Goal: Task Accomplishment & Management: Manage account settings

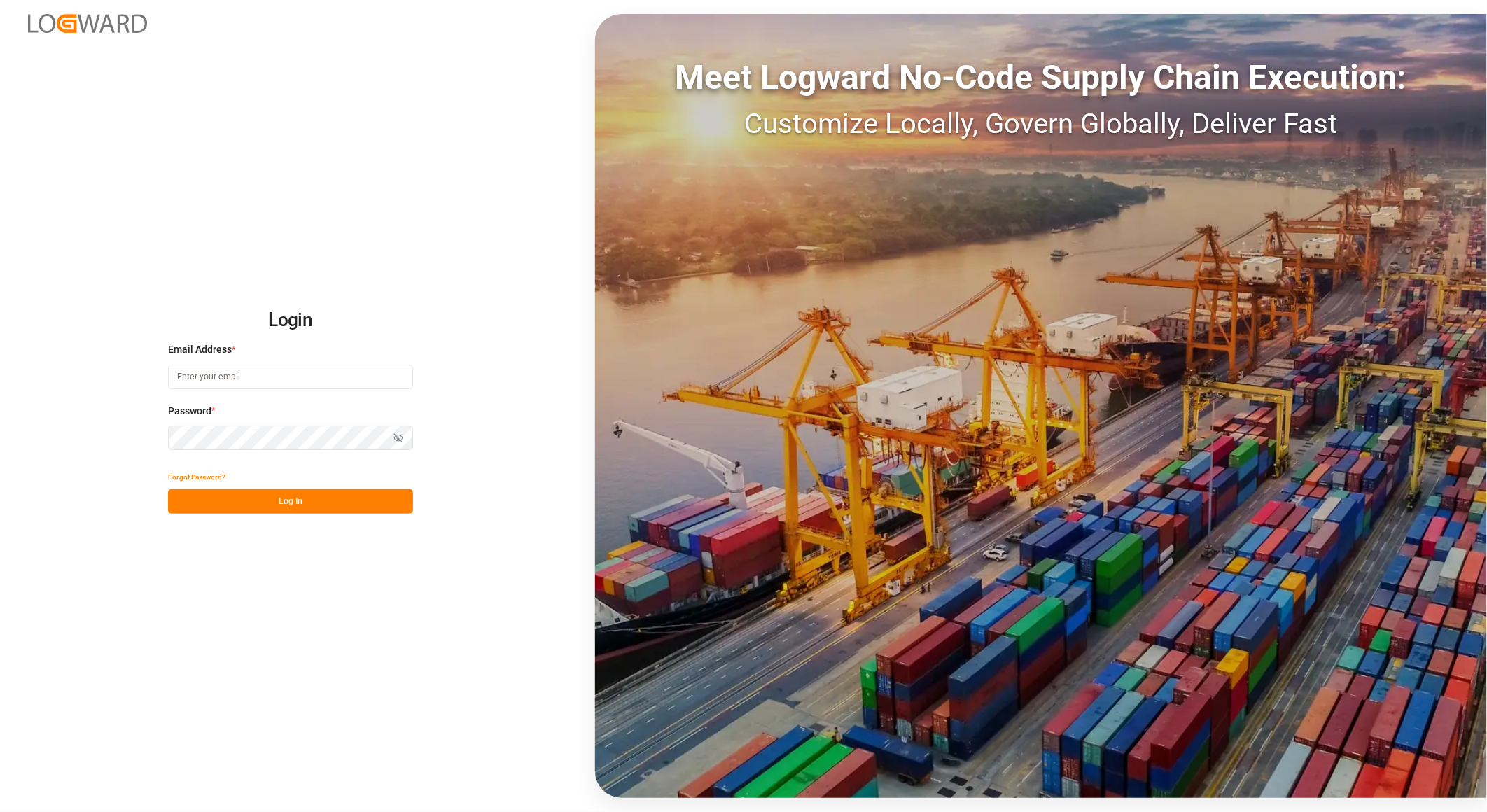
type input "[PERSON_NAME][EMAIL_ADDRESS][PERSON_NAME][DOMAIN_NAME]"
click at [319, 503] on button "Log In" at bounding box center [291, 501] width 245 height 25
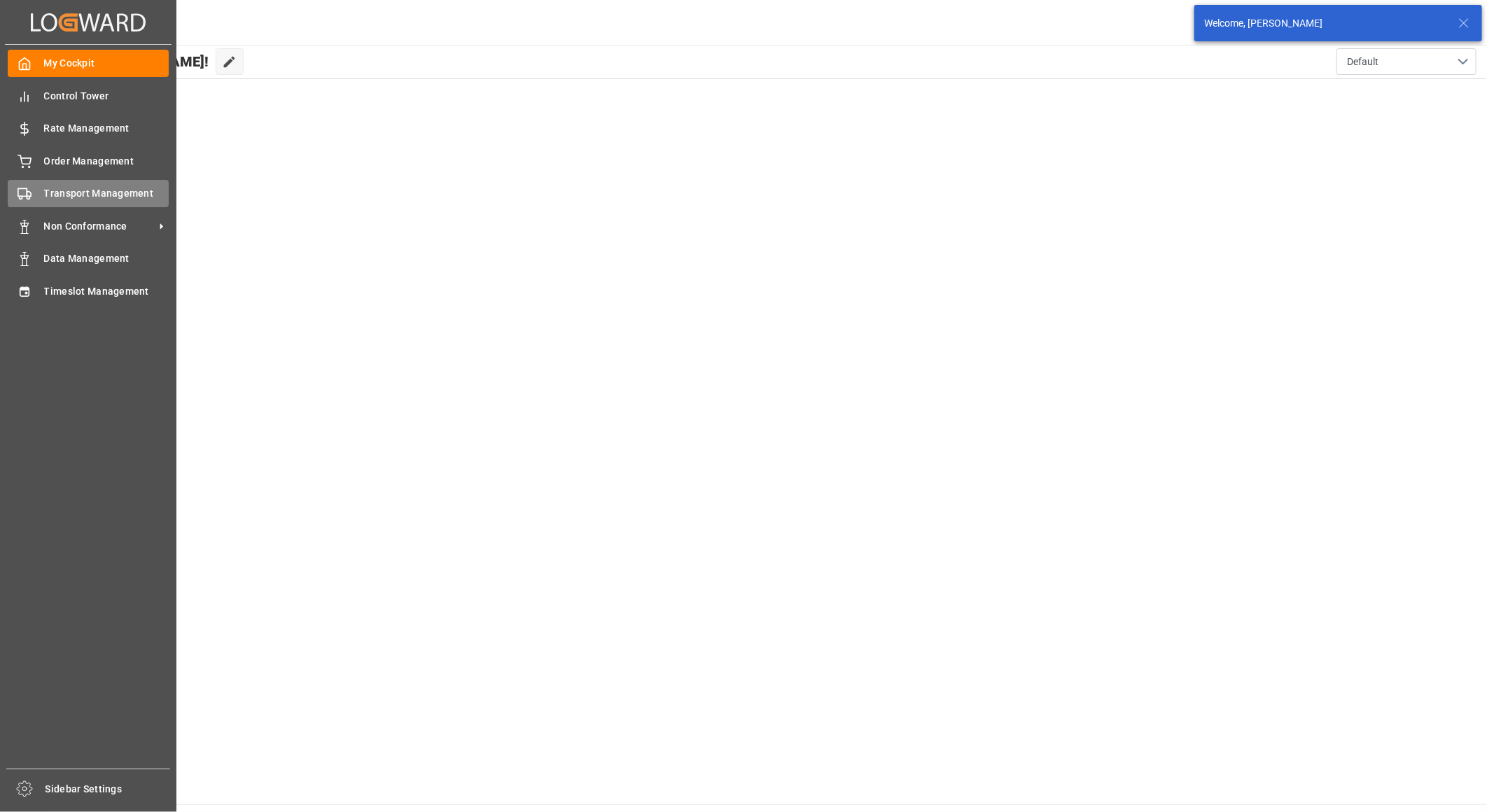
click at [53, 193] on span "Transport Management" at bounding box center [107, 193] width 125 height 14
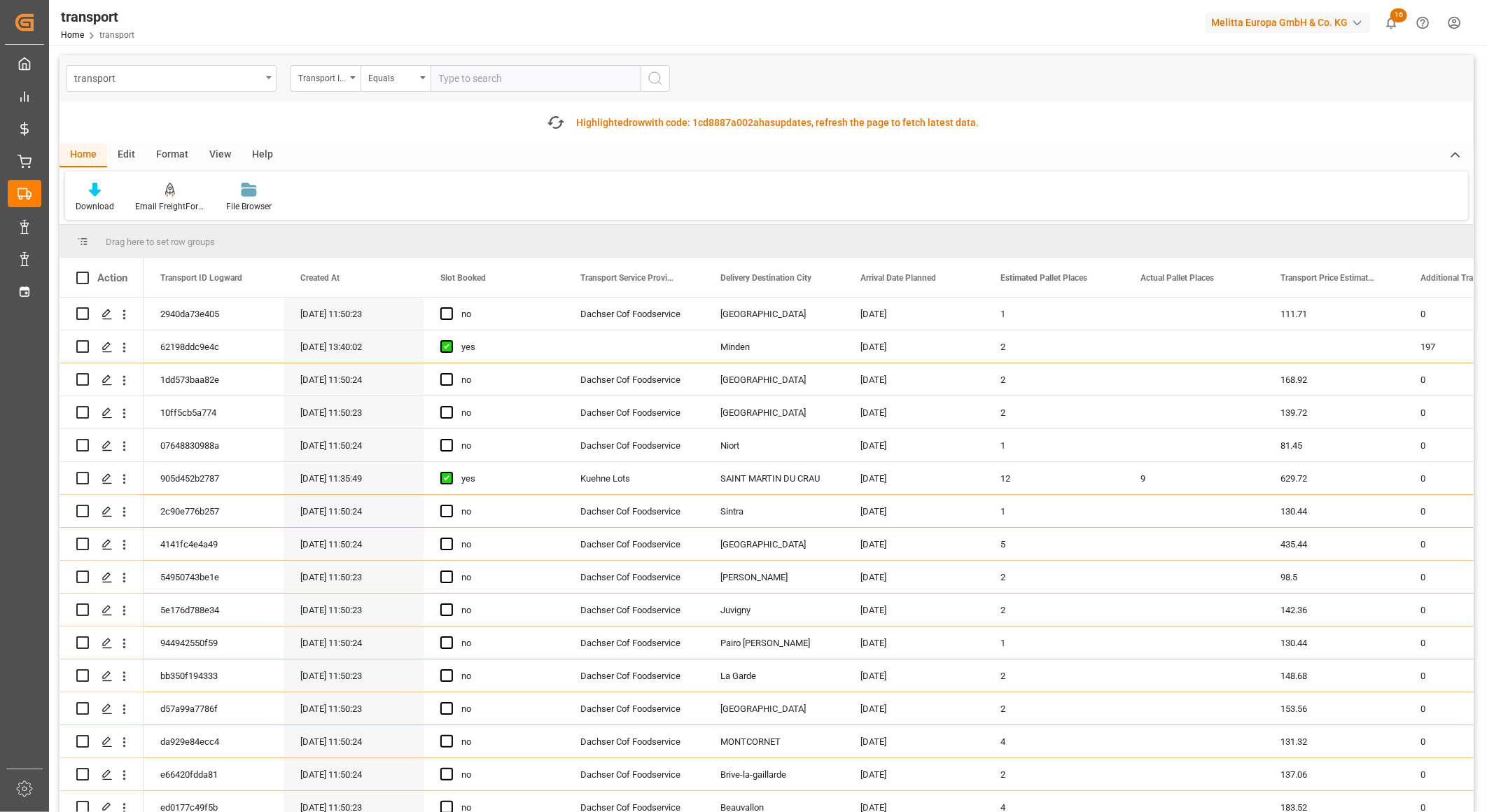
click at [203, 73] on div "transport" at bounding box center [167, 78] width 187 height 18
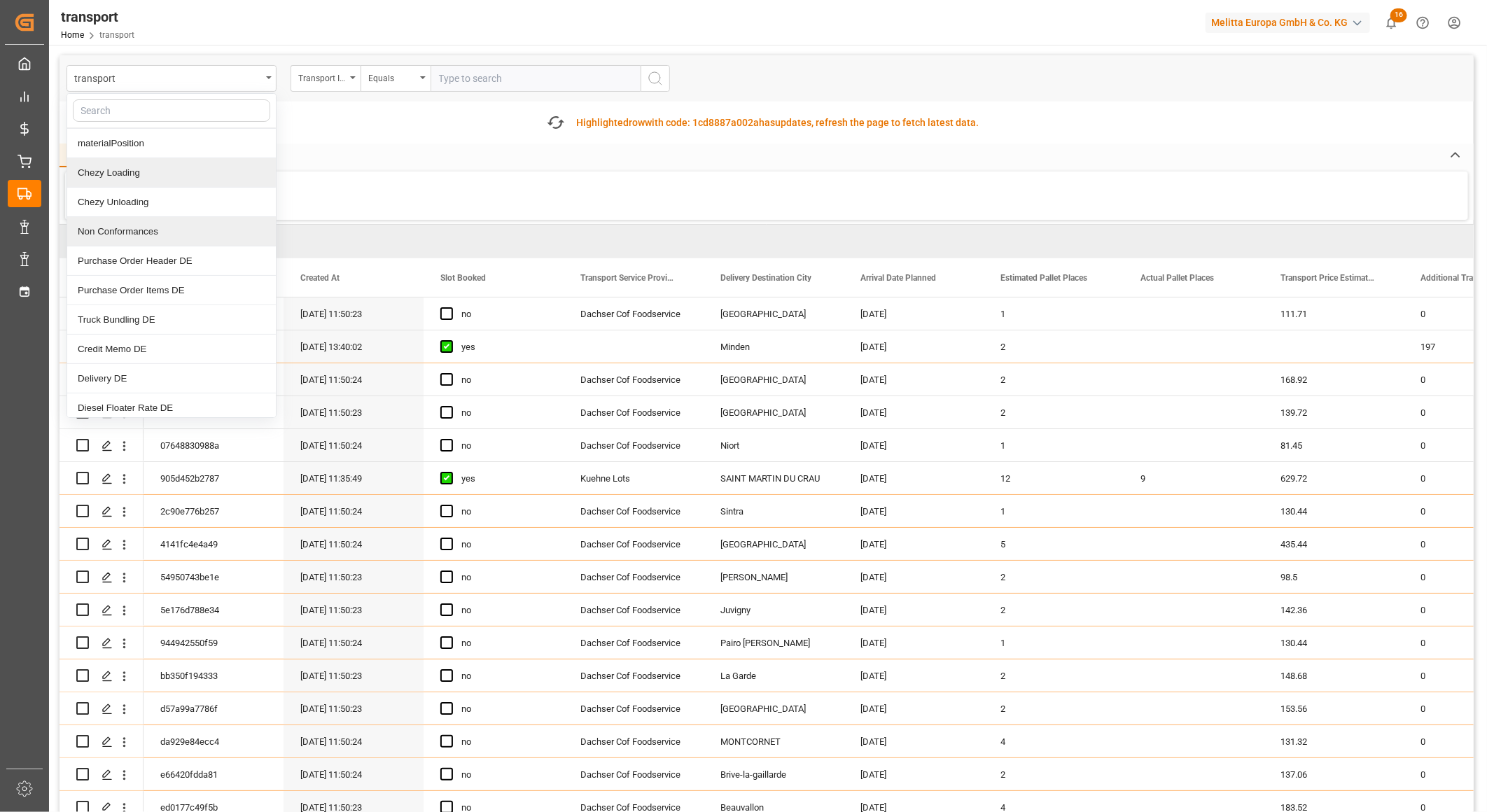
scroll to position [78, 0]
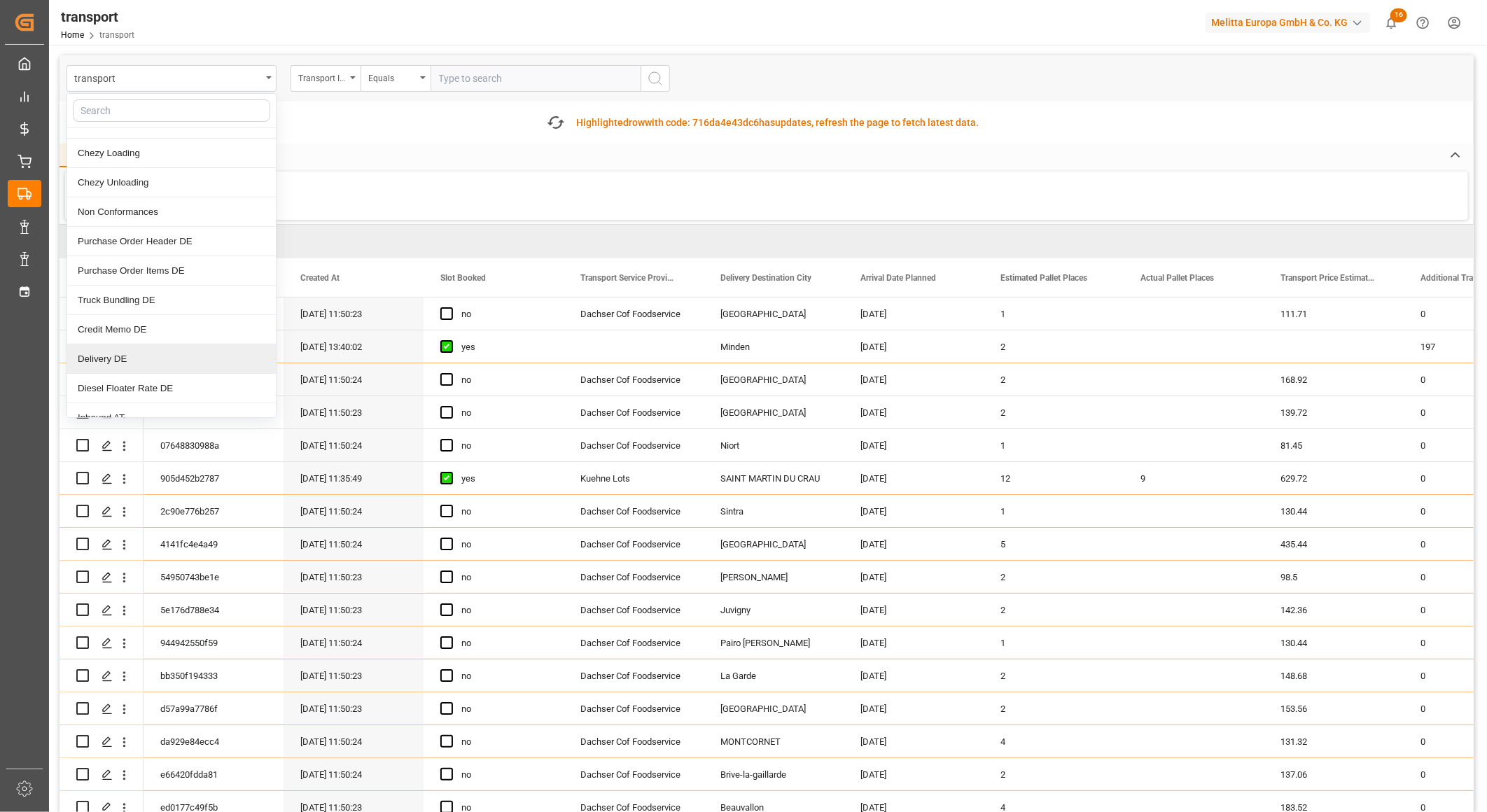
click at [144, 364] on div "Delivery DE" at bounding box center [171, 359] width 208 height 30
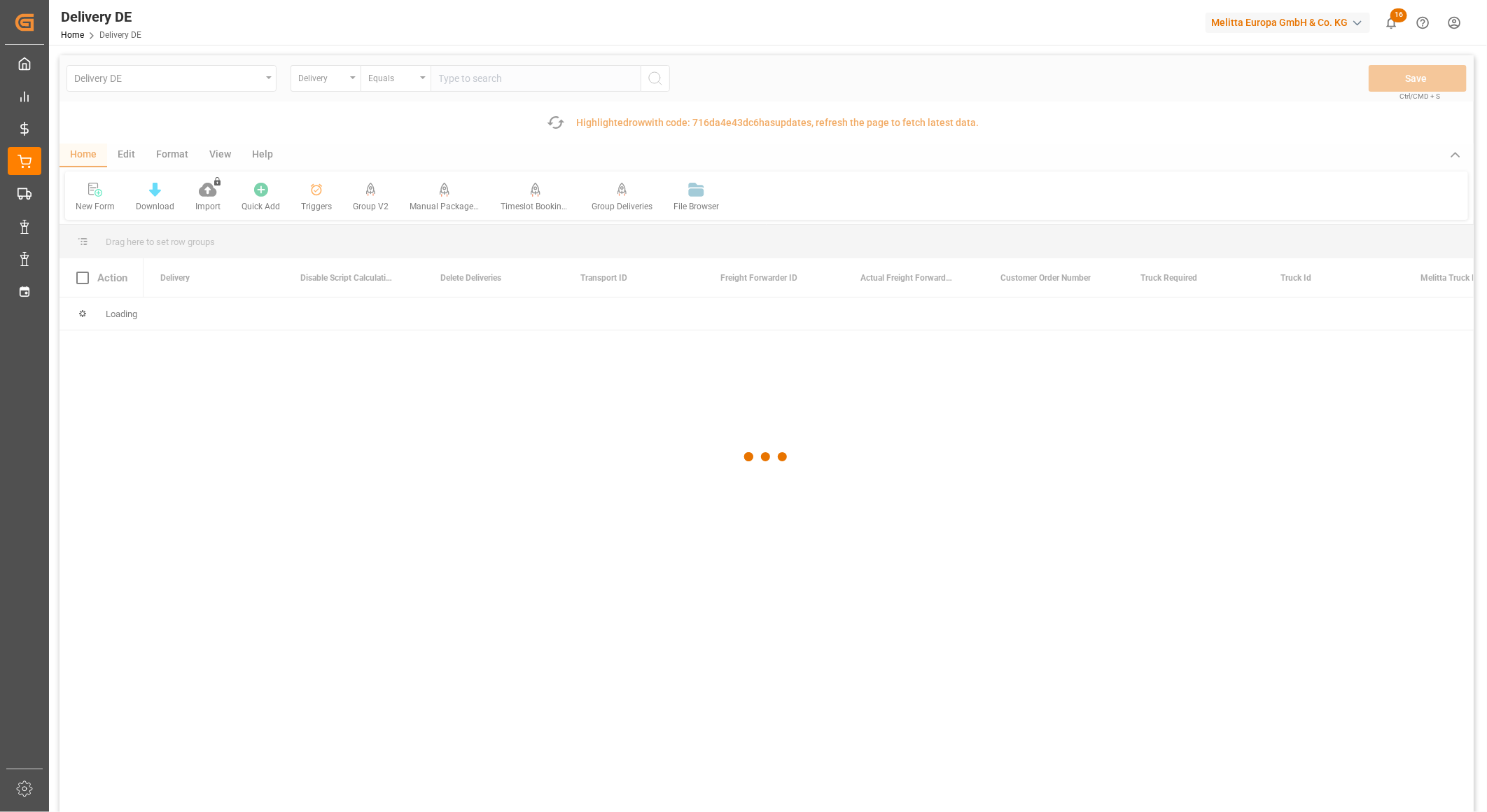
click at [493, 84] on div at bounding box center [766, 456] width 1414 height 803
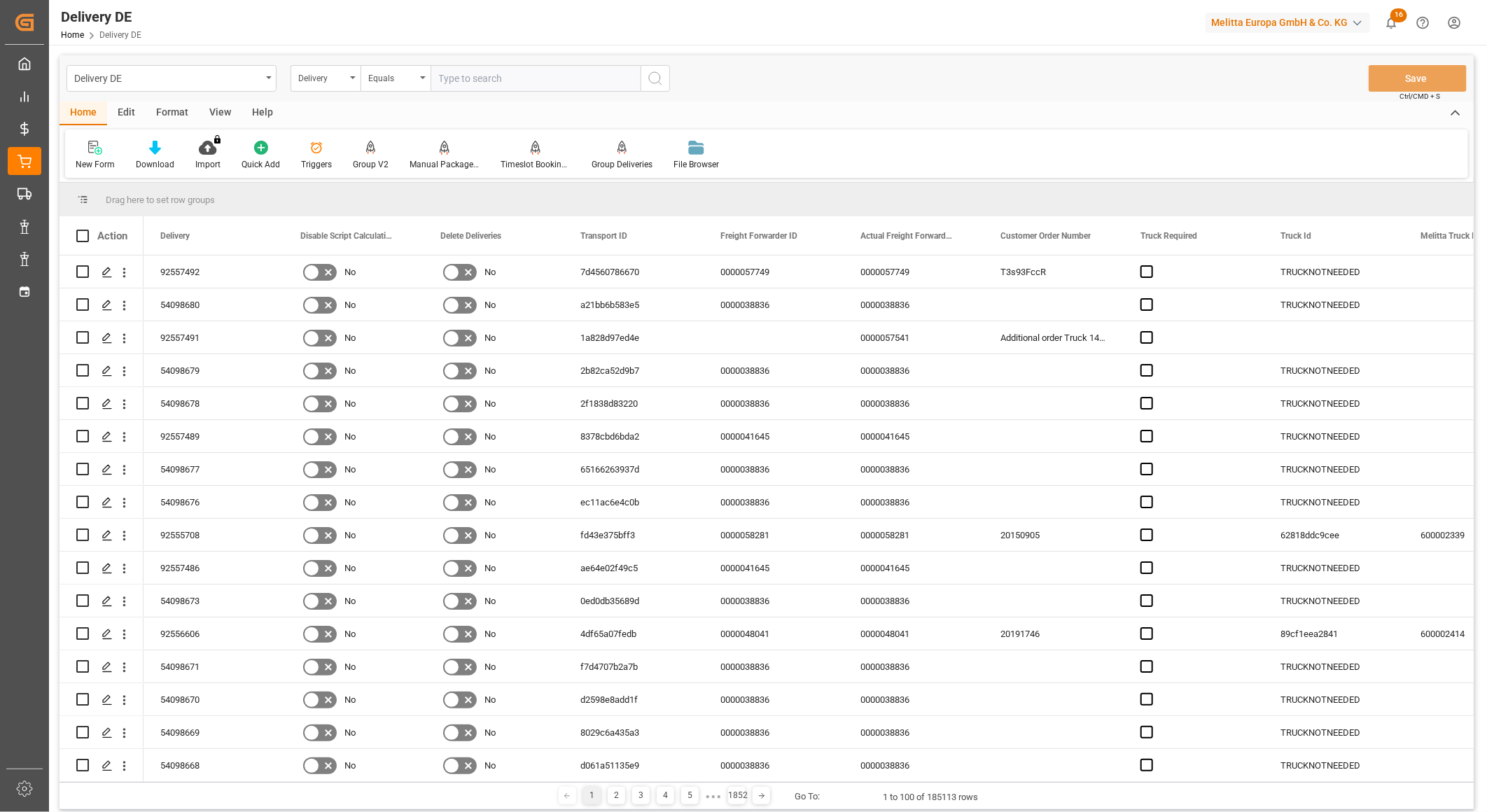
click at [496, 85] on input "text" at bounding box center [536, 78] width 210 height 26
paste input "80003099"
type input "80003099"
click at [657, 84] on icon "search button" at bounding box center [655, 78] width 17 height 17
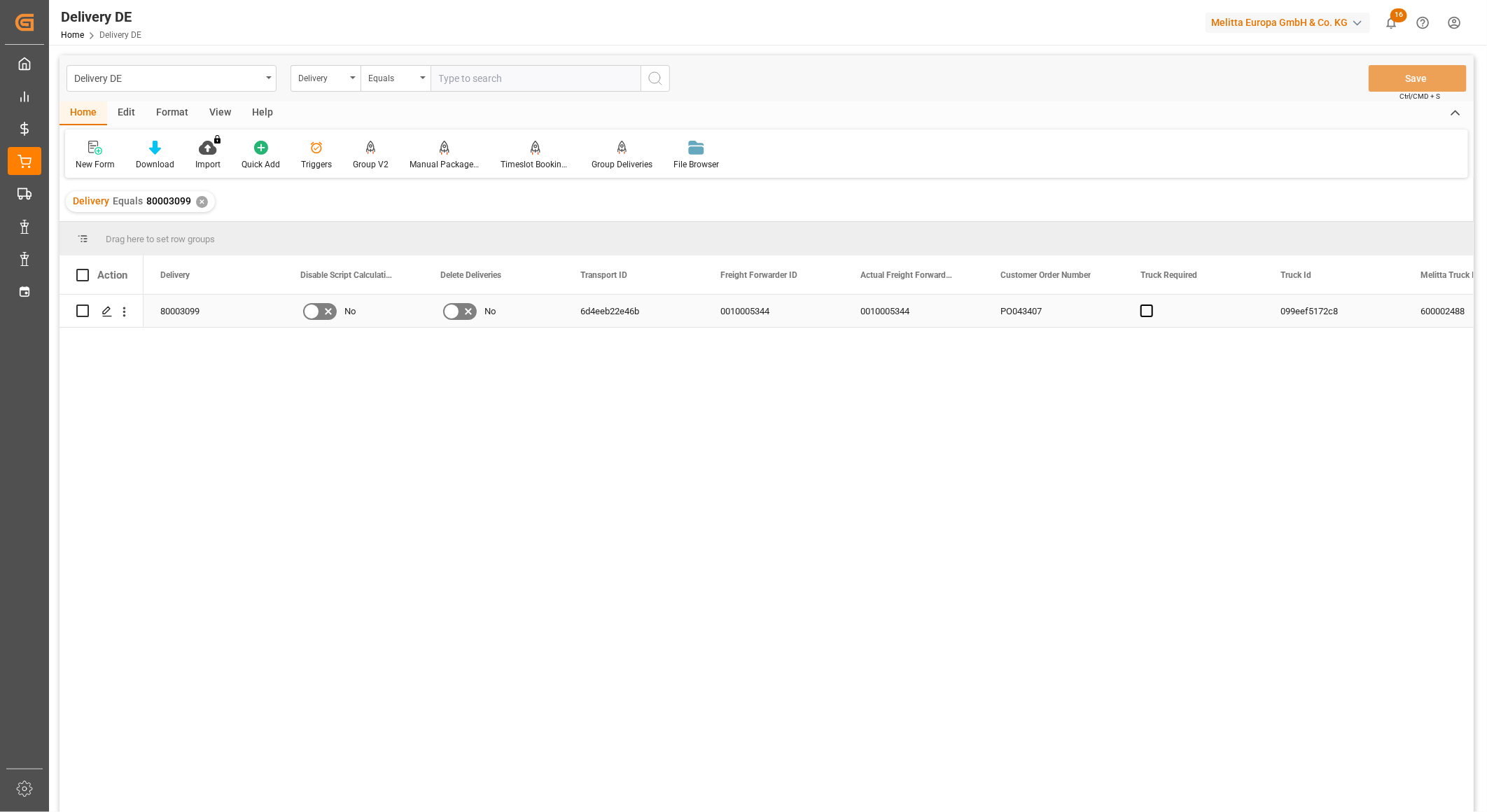
click at [458, 312] on icon "Press SPACE to select this row." at bounding box center [451, 311] width 17 height 17
click at [0, 0] on input "Press SPACE to select this row." at bounding box center [0, 0] width 0 height 0
click at [1392, 77] on button "Save" at bounding box center [1418, 78] width 98 height 26
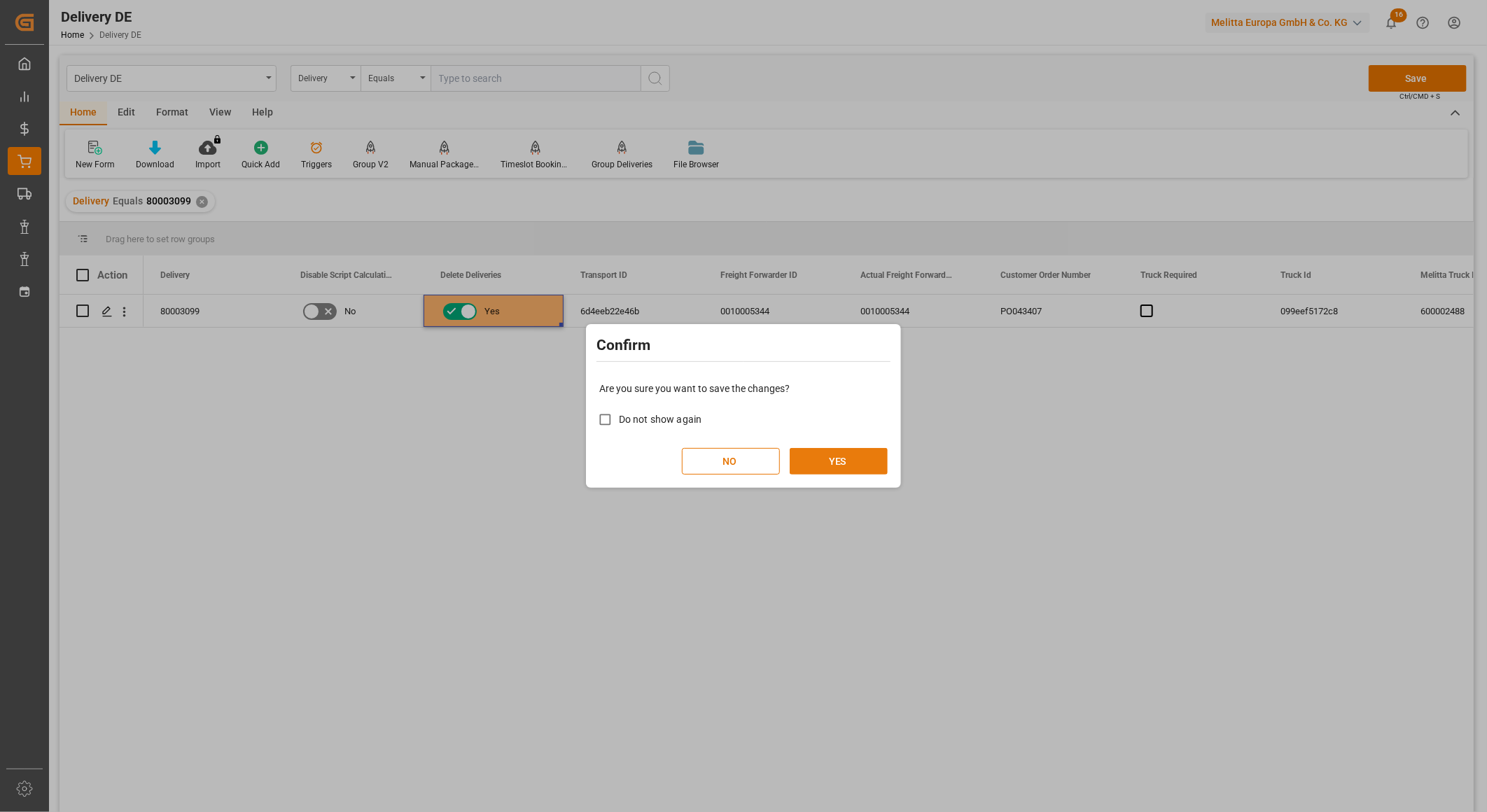
click at [836, 463] on button "YES" at bounding box center [839, 460] width 98 height 26
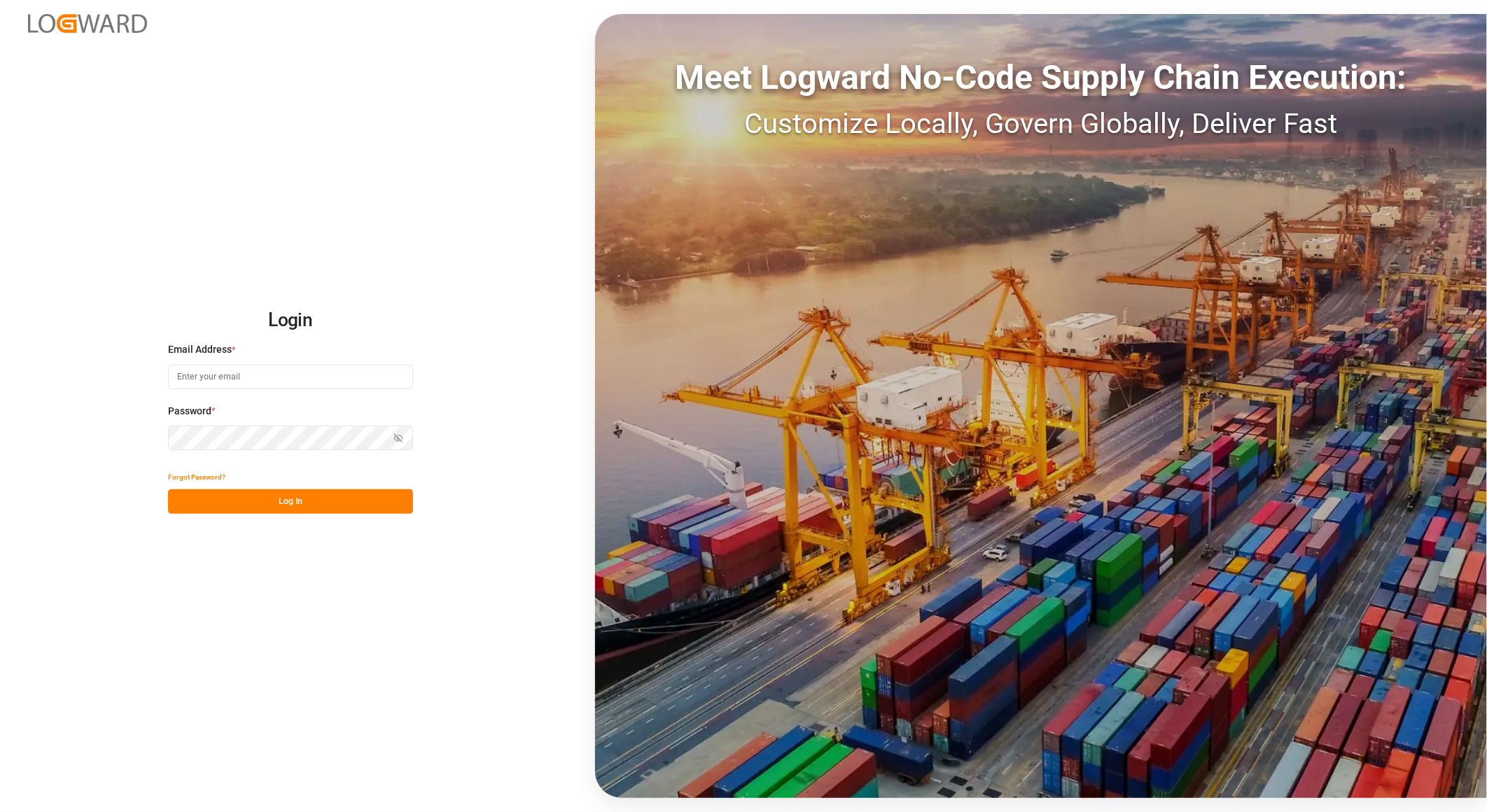
type input "[PERSON_NAME][EMAIL_ADDRESS][PERSON_NAME][DOMAIN_NAME]"
click at [353, 497] on button "Log In" at bounding box center [291, 501] width 245 height 25
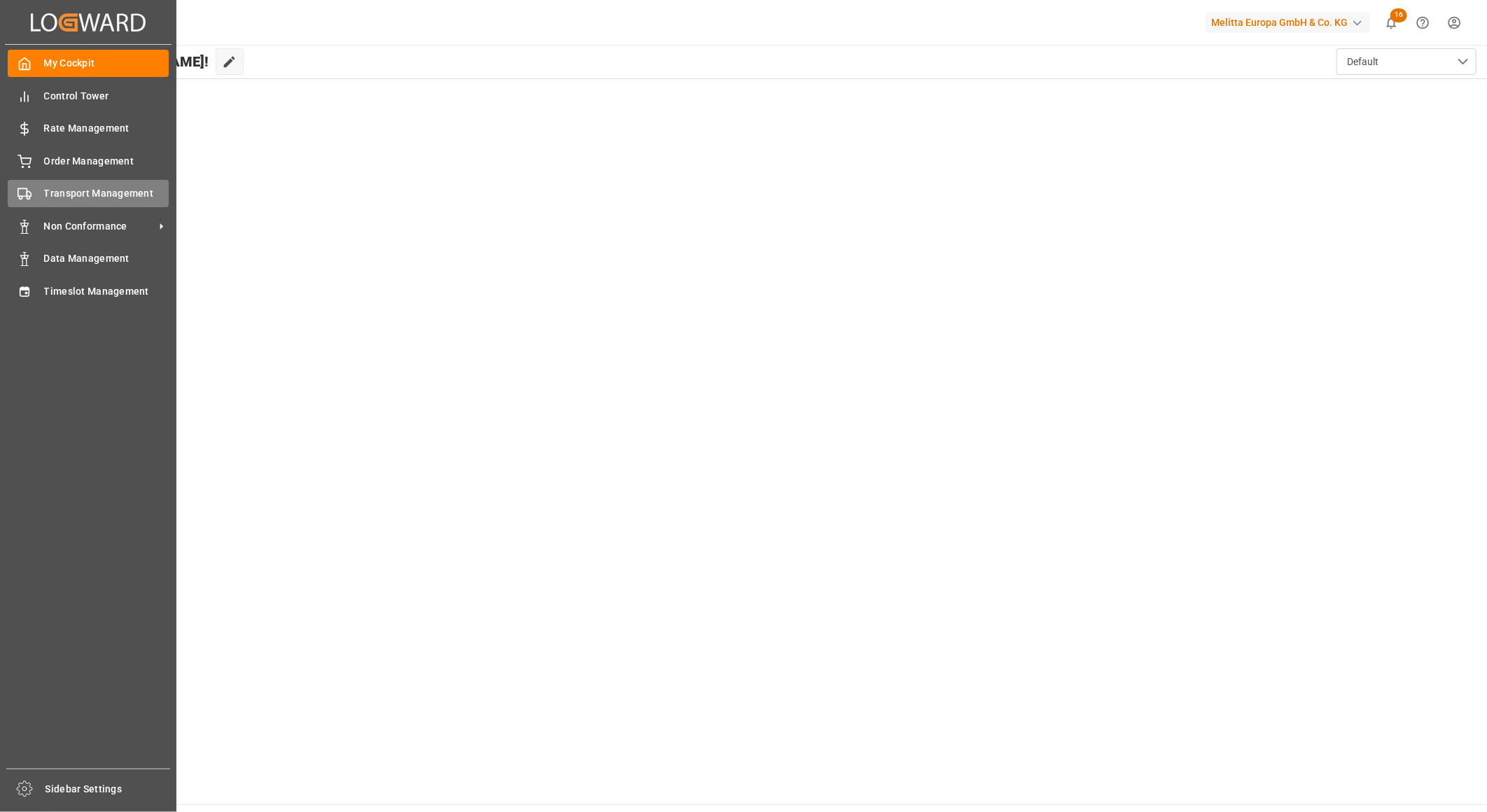
click at [44, 193] on span "Transport Management" at bounding box center [107, 193] width 125 height 14
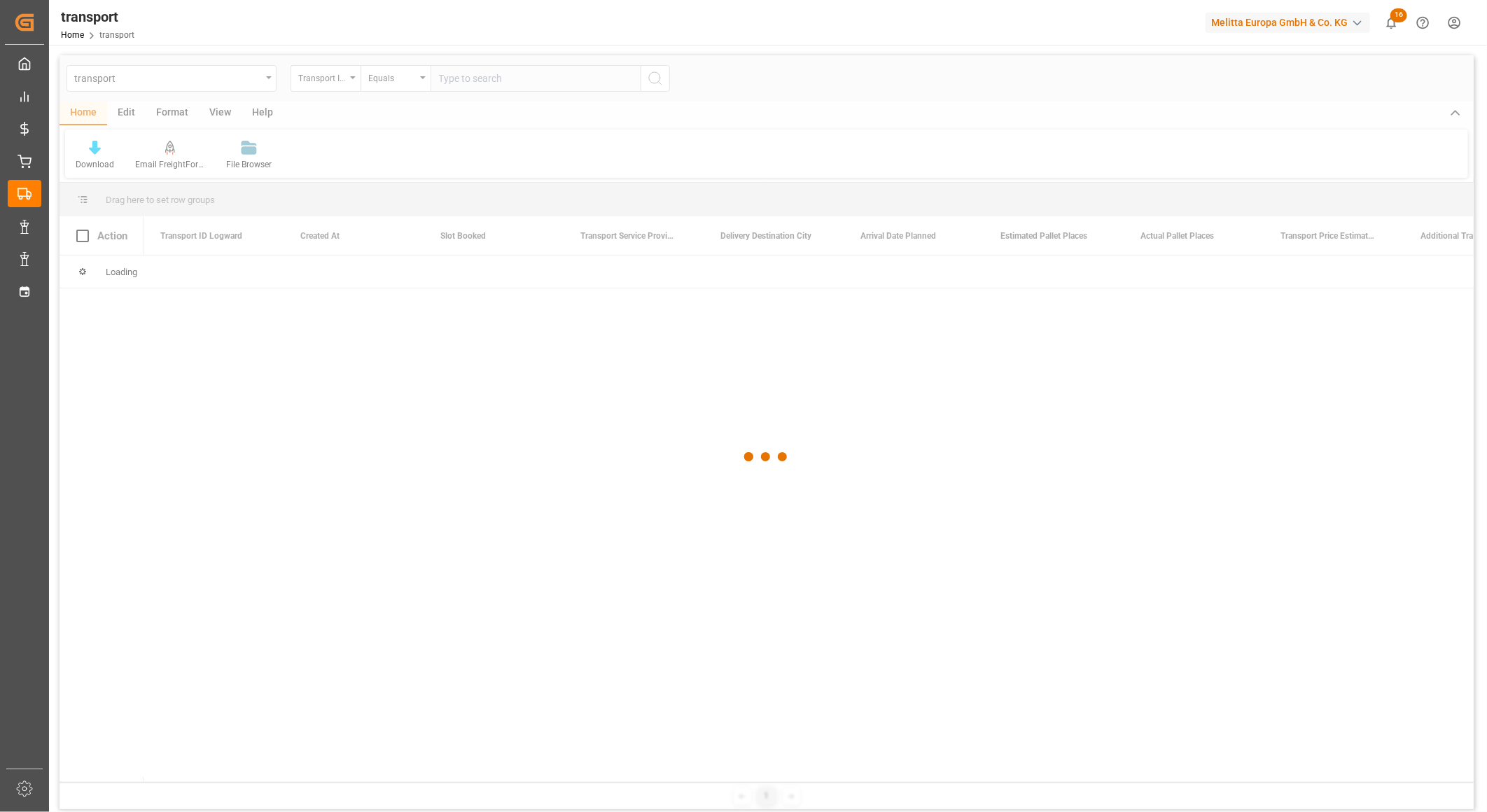
click at [179, 81] on div at bounding box center [766, 456] width 1414 height 803
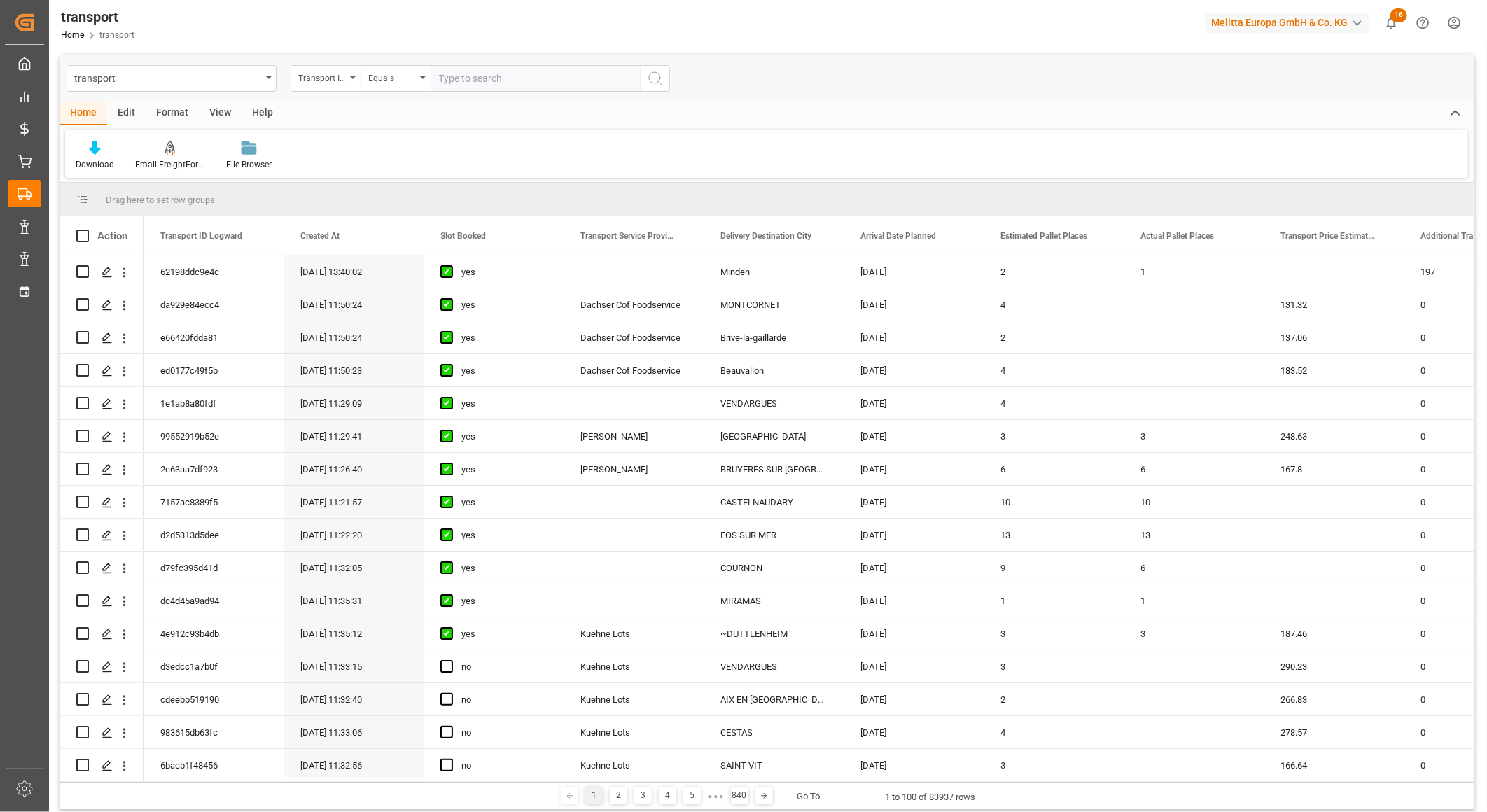
click at [268, 82] on div "transport" at bounding box center [171, 78] width 210 height 26
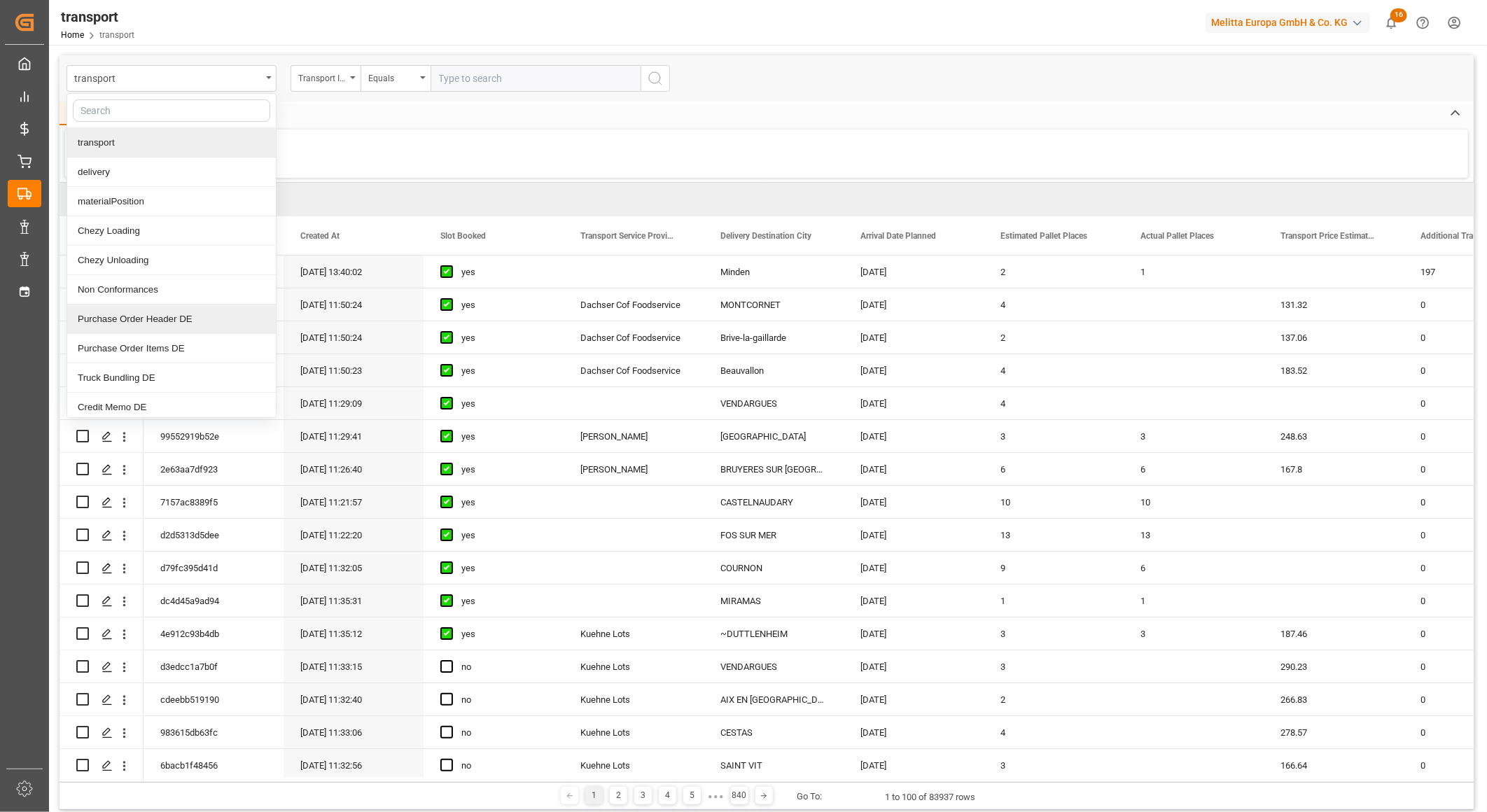
click at [208, 324] on div "Purchase Order Header DE" at bounding box center [171, 319] width 208 height 30
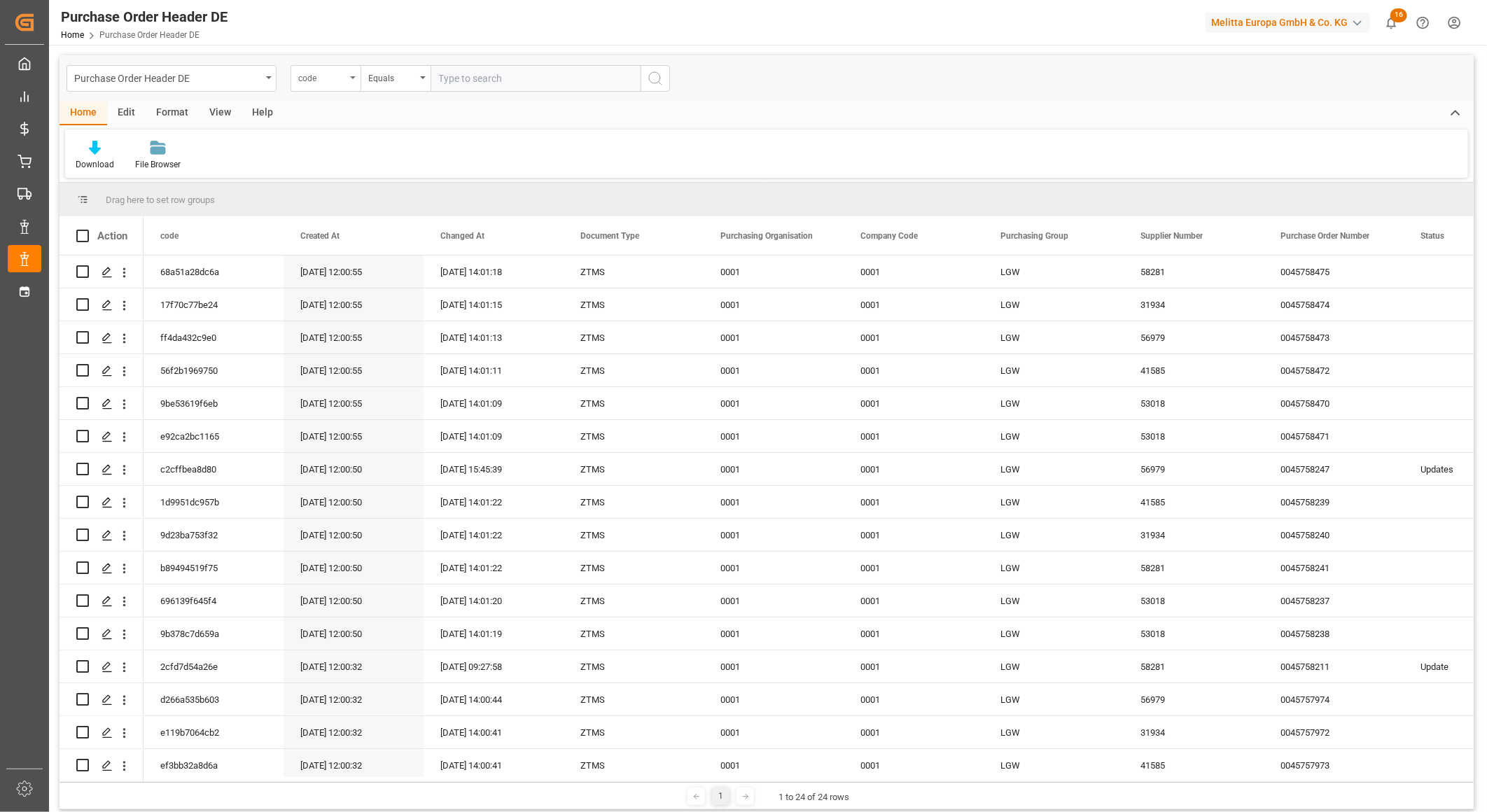
click at [343, 81] on div "code" at bounding box center [321, 77] width 47 height 16
type input "t"
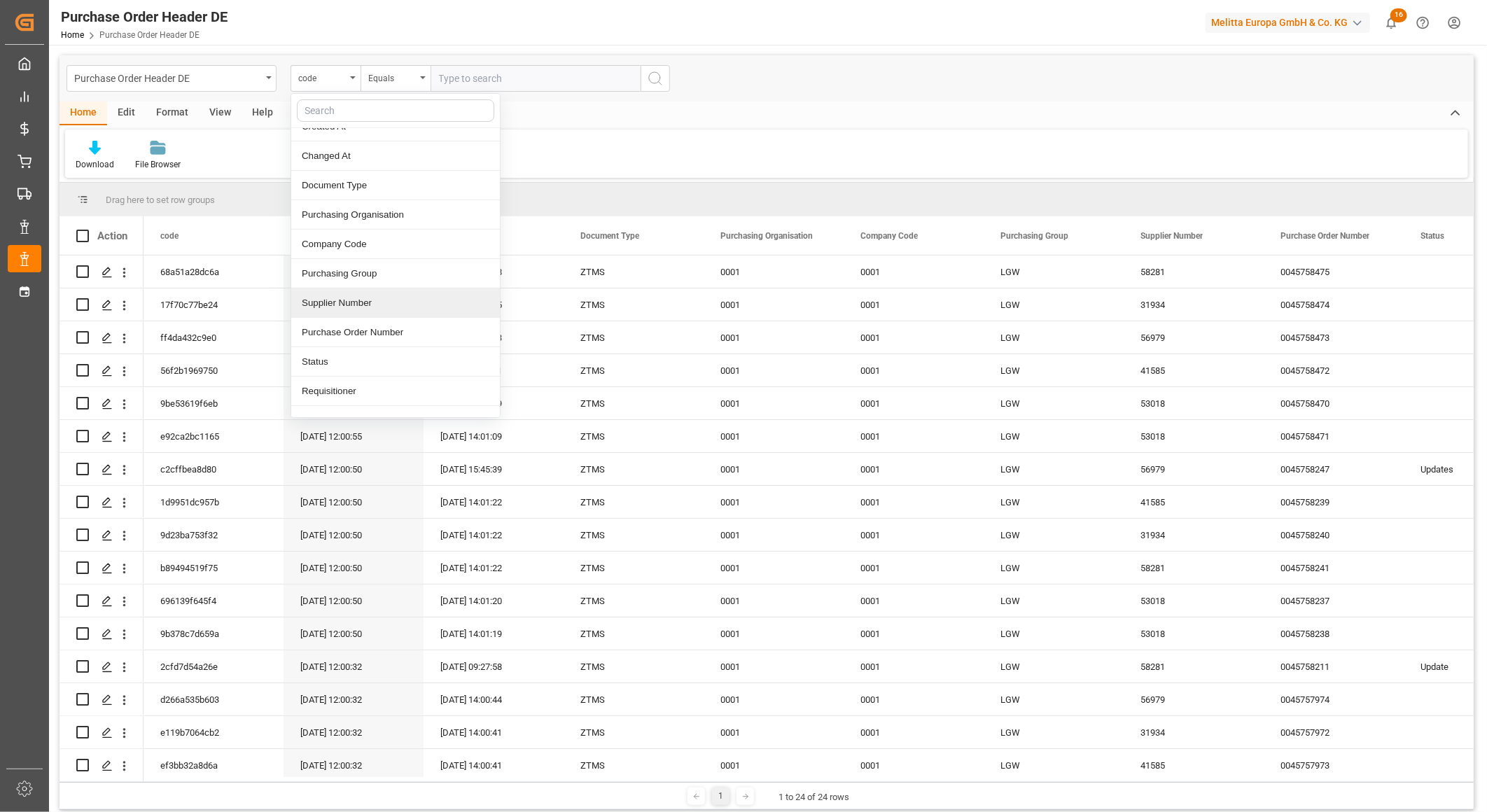
scroll to position [64, 0]
click at [936, 86] on div "Purchase Order Header DE code code Created At Changed At Document Type Purchasi…" at bounding box center [766, 78] width 1414 height 46
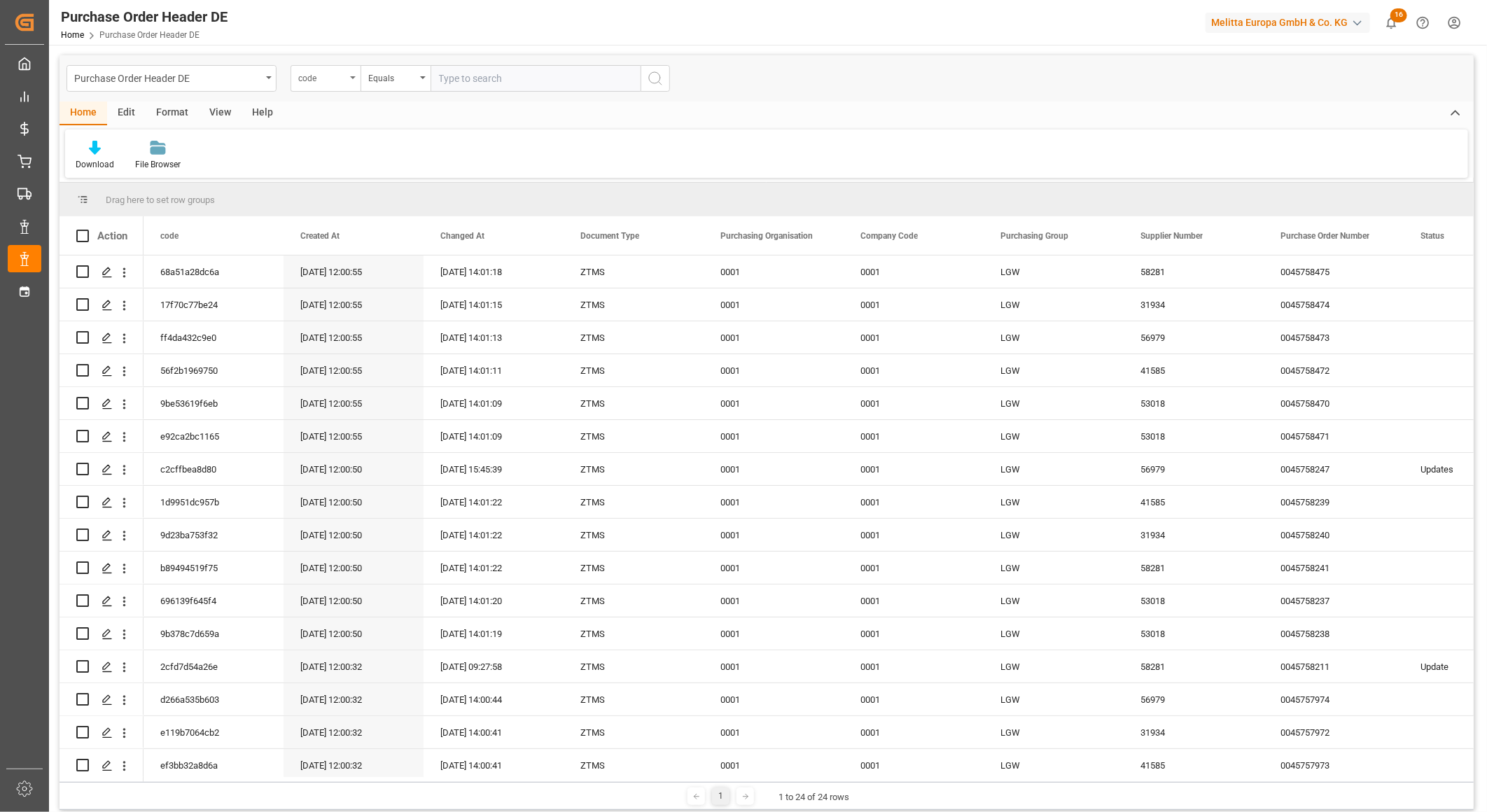
click at [320, 81] on div "code" at bounding box center [321, 77] width 47 height 16
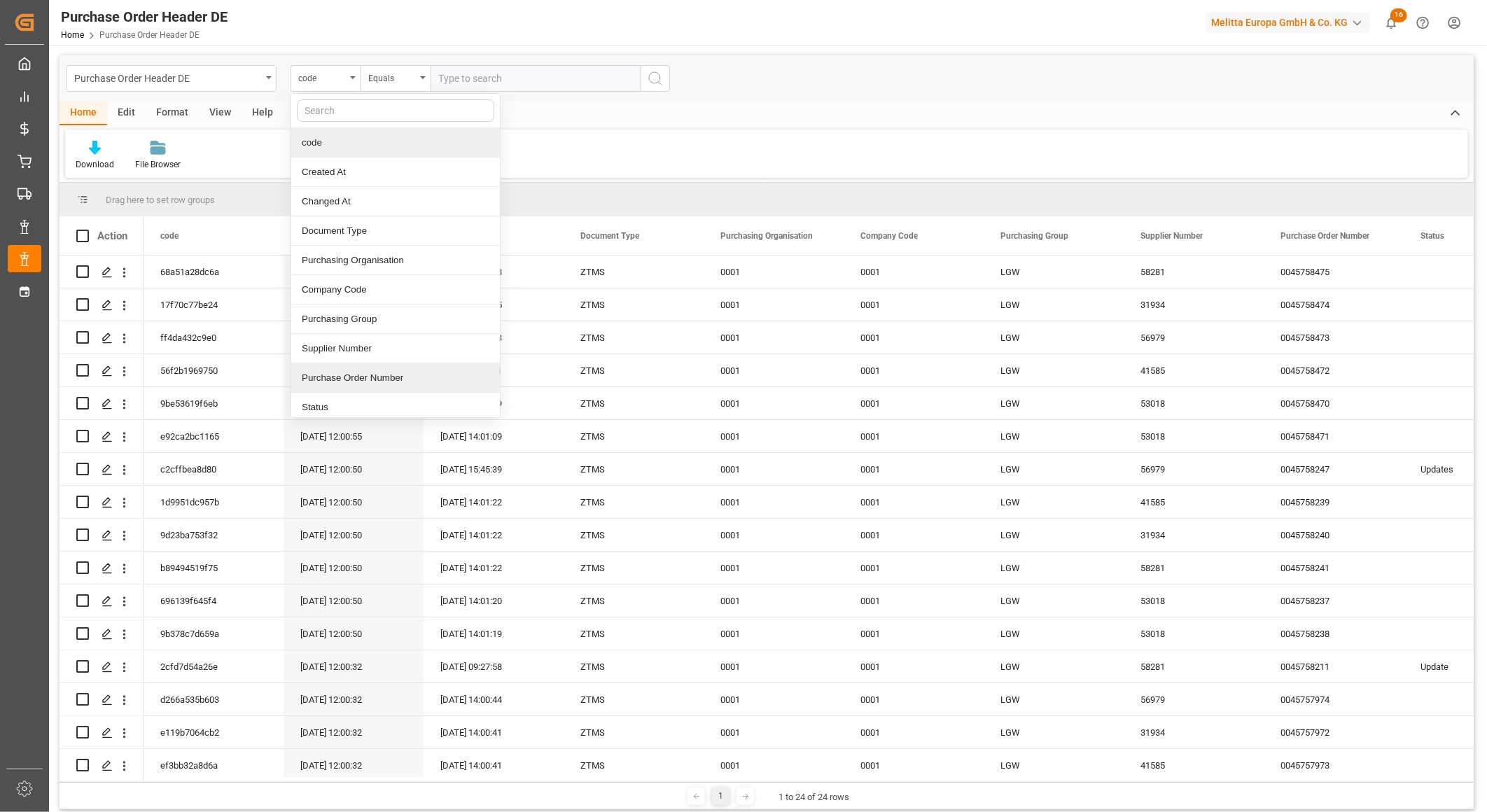
click at [401, 374] on div "Purchase Order Number" at bounding box center [396, 378] width 208 height 30
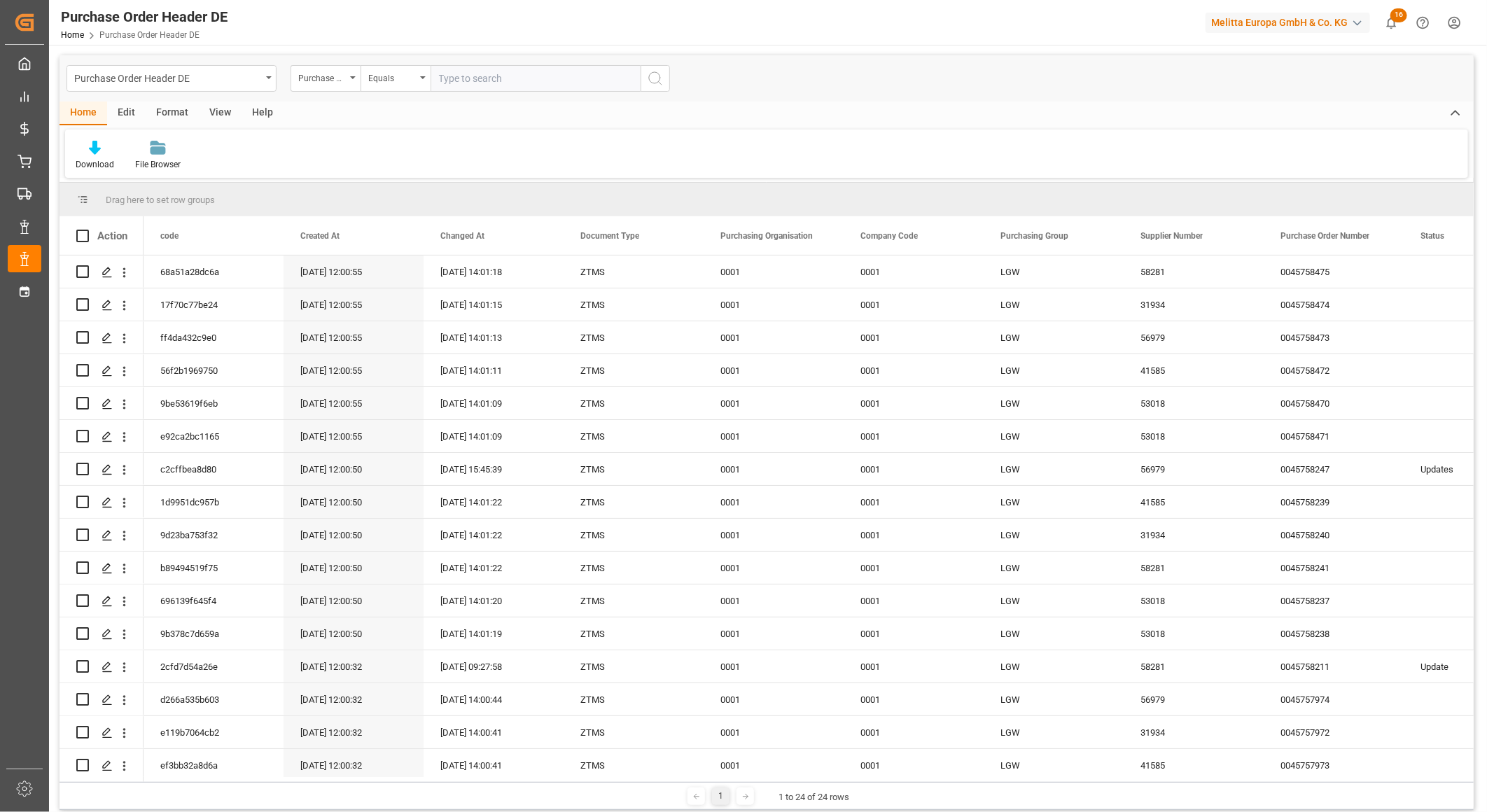
click at [524, 65] on input "text" at bounding box center [536, 78] width 210 height 26
paste input "0045757506"
type input "0045757506"
click at [644, 77] on button "search button" at bounding box center [655, 78] width 30 height 26
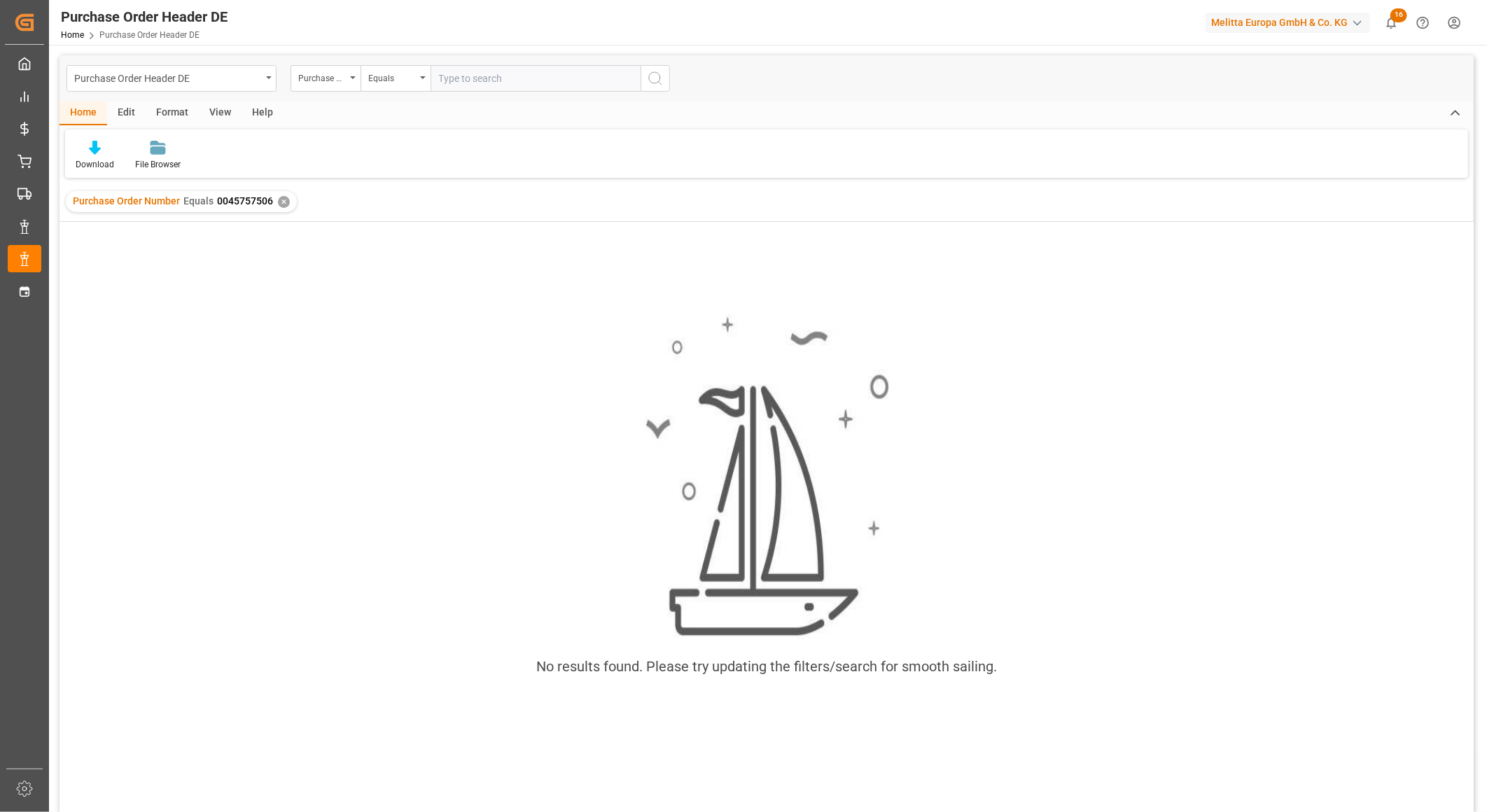
click at [280, 202] on div "✕" at bounding box center [284, 202] width 12 height 12
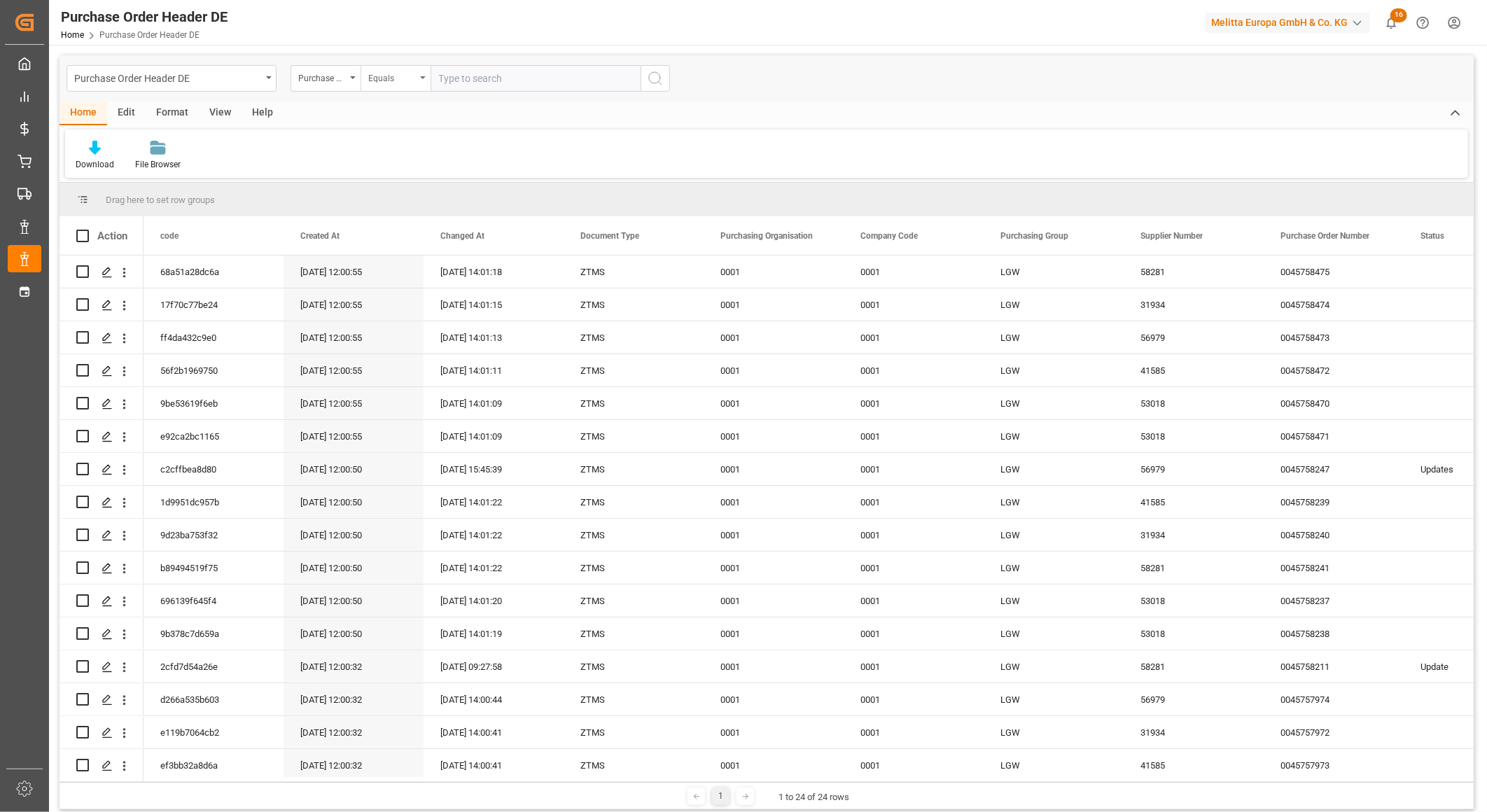
click at [409, 81] on div "Equals" at bounding box center [392, 77] width 47 height 16
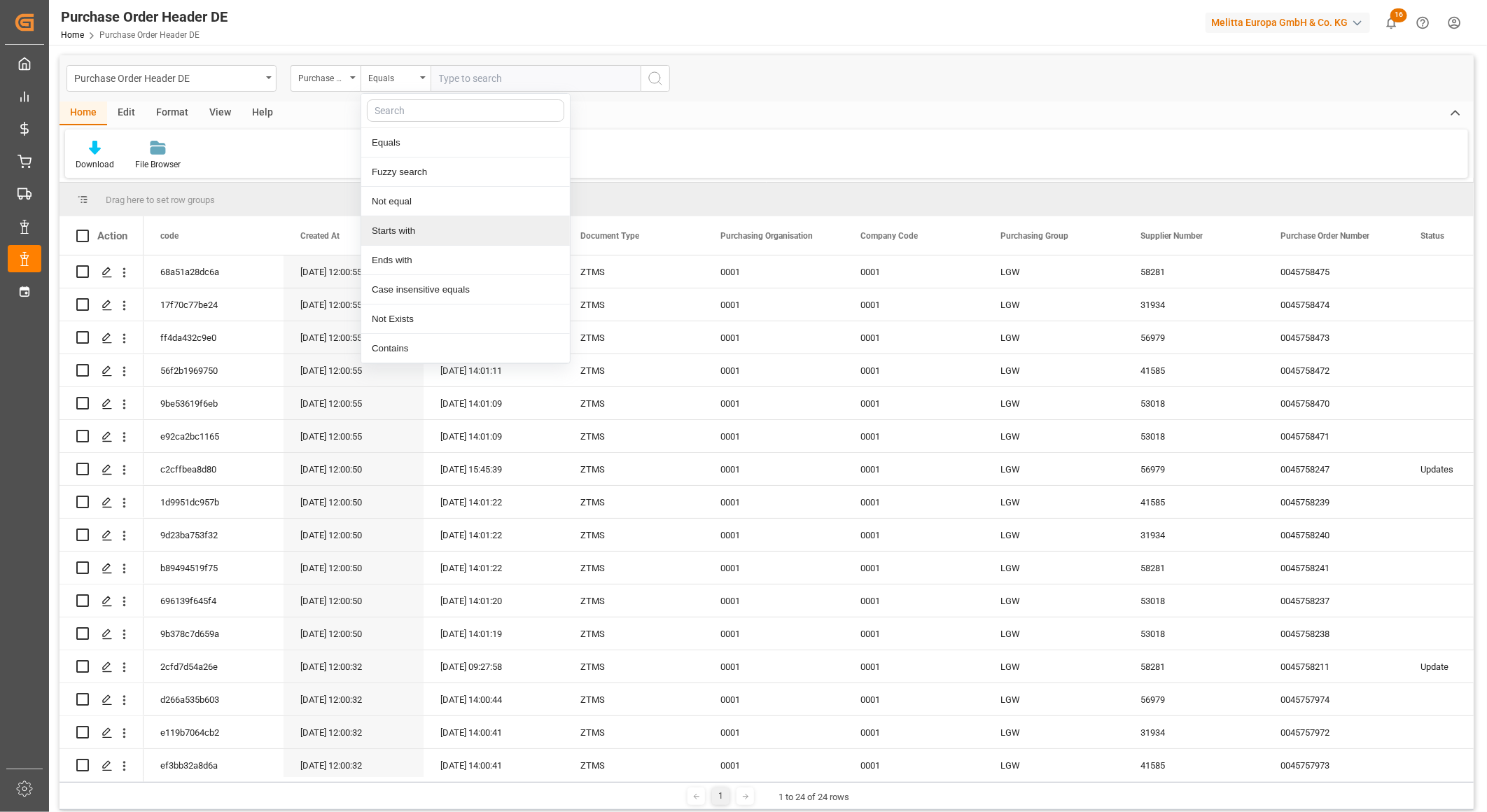
click at [421, 233] on div "Starts with" at bounding box center [465, 231] width 208 height 30
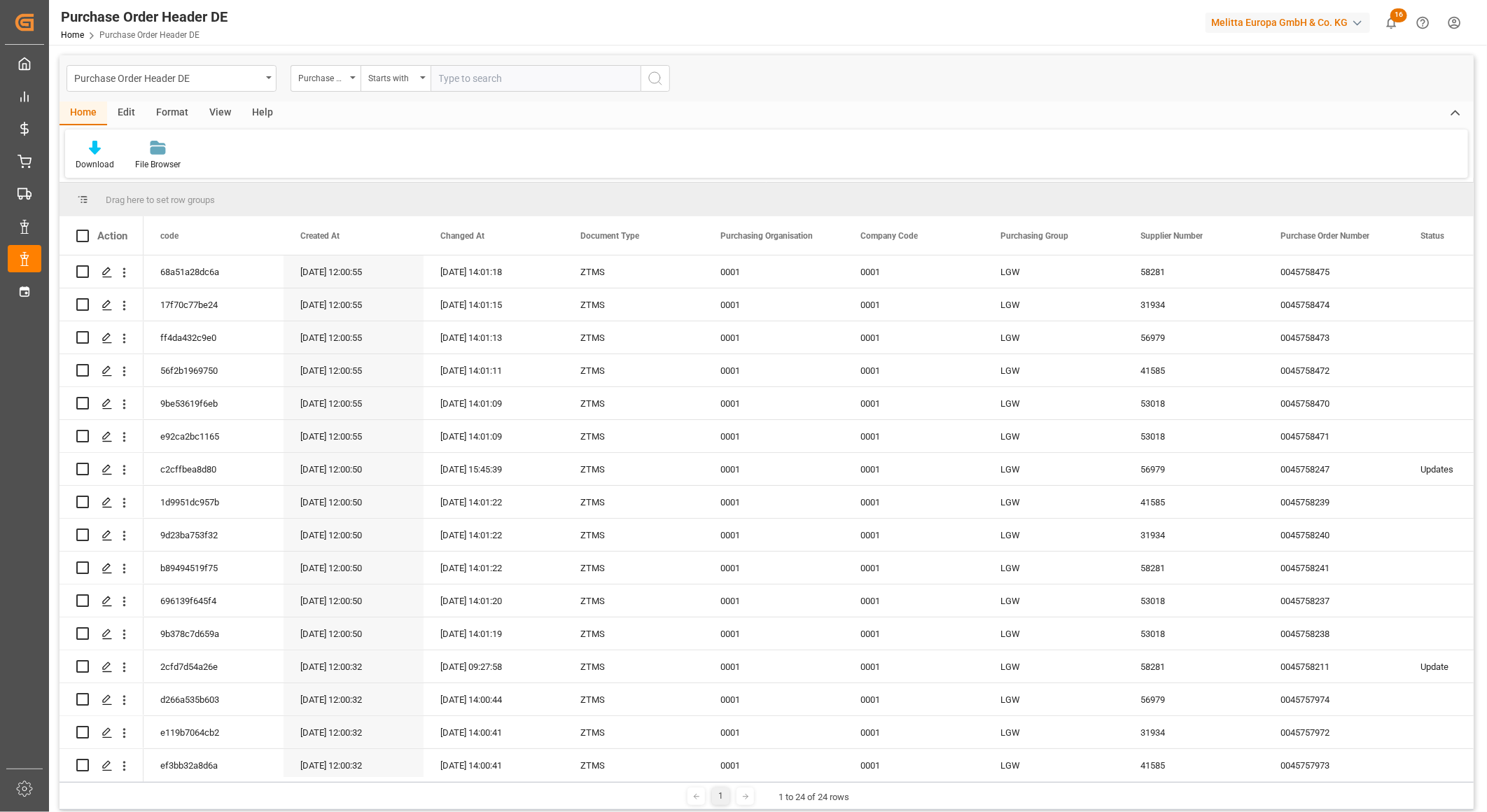
click at [510, 78] on input "text" at bounding box center [536, 78] width 210 height 26
paste input "0045757506"
type input "0045757506"
click at [655, 75] on icon "search button" at bounding box center [655, 78] width 17 height 17
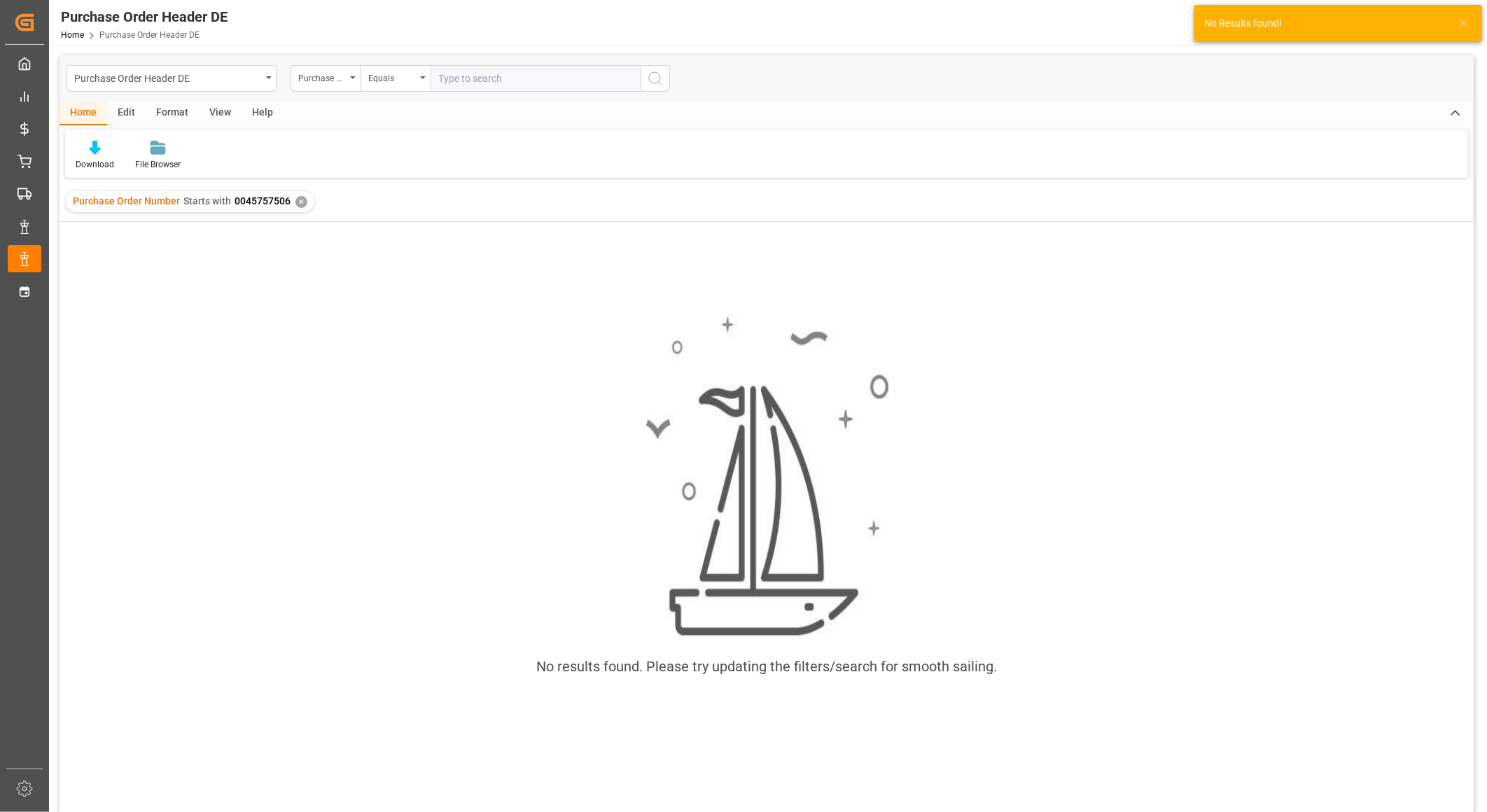
click at [301, 202] on div "✕" at bounding box center [301, 202] width 12 height 12
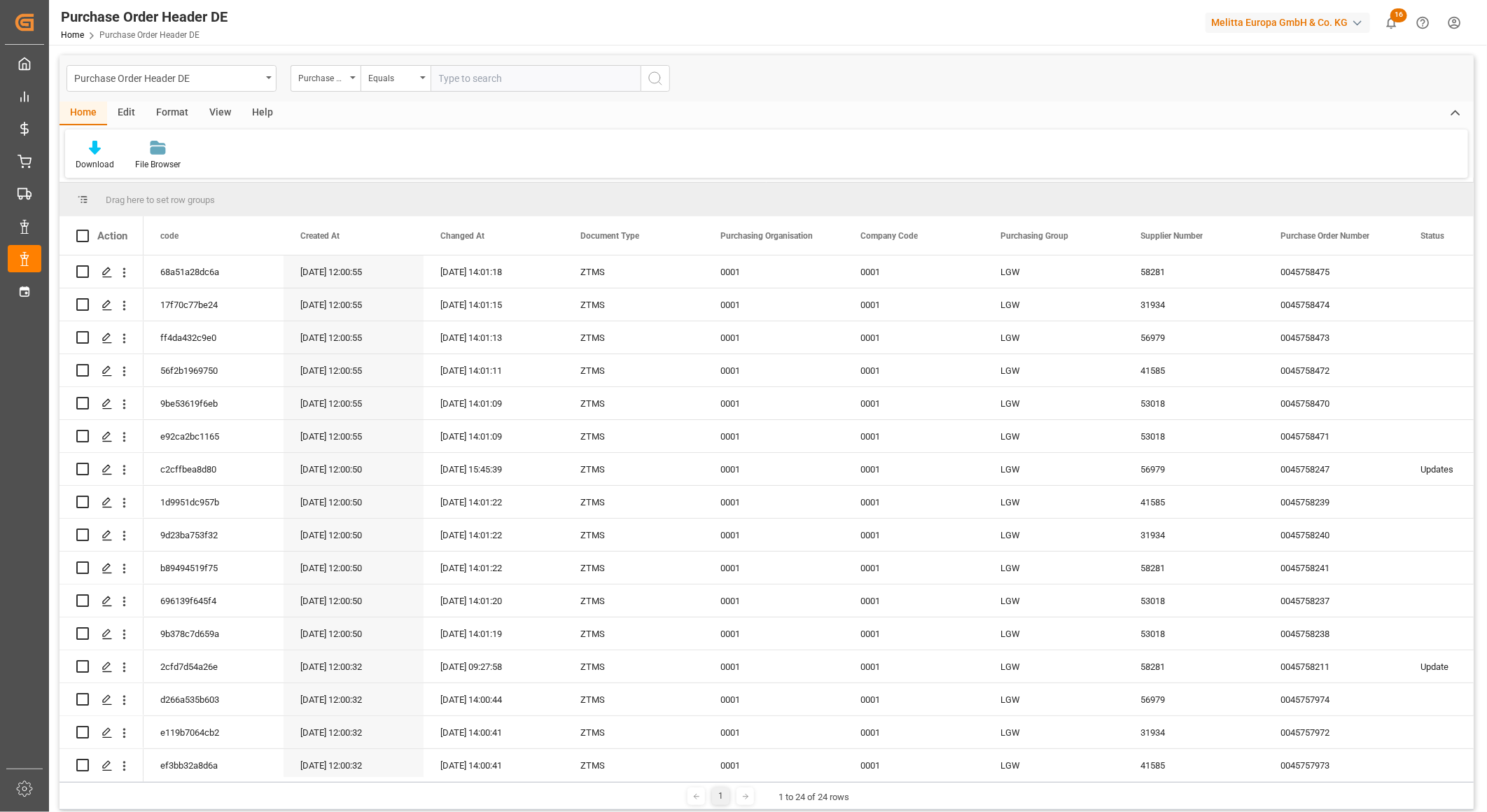
click at [464, 80] on input "text" at bounding box center [536, 78] width 210 height 26
paste input "0045757760"
type input "0045757760"
click at [655, 75] on icon "search button" at bounding box center [655, 78] width 17 height 17
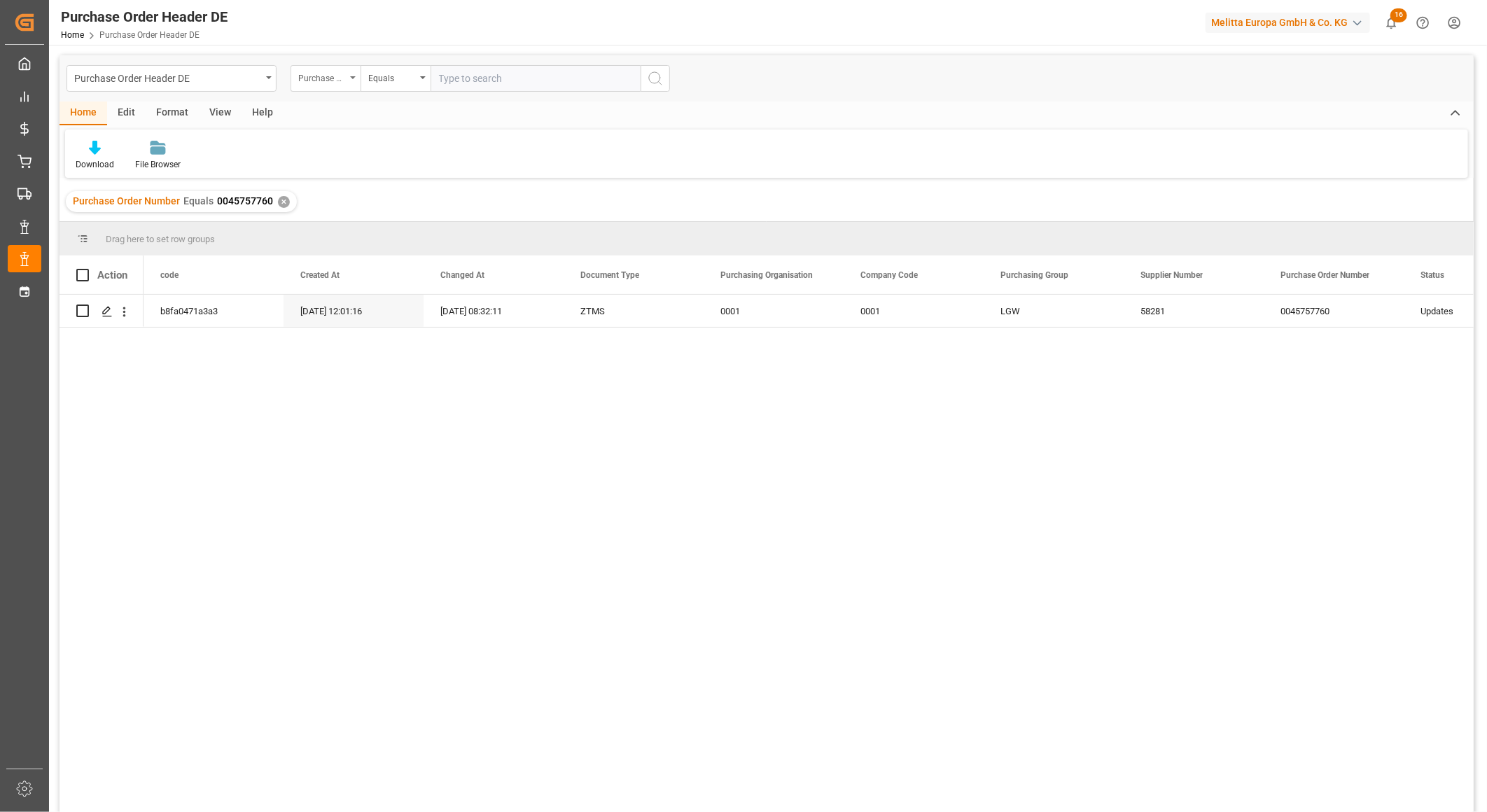
click at [342, 78] on div "Purchase Order Number" at bounding box center [321, 77] width 47 height 16
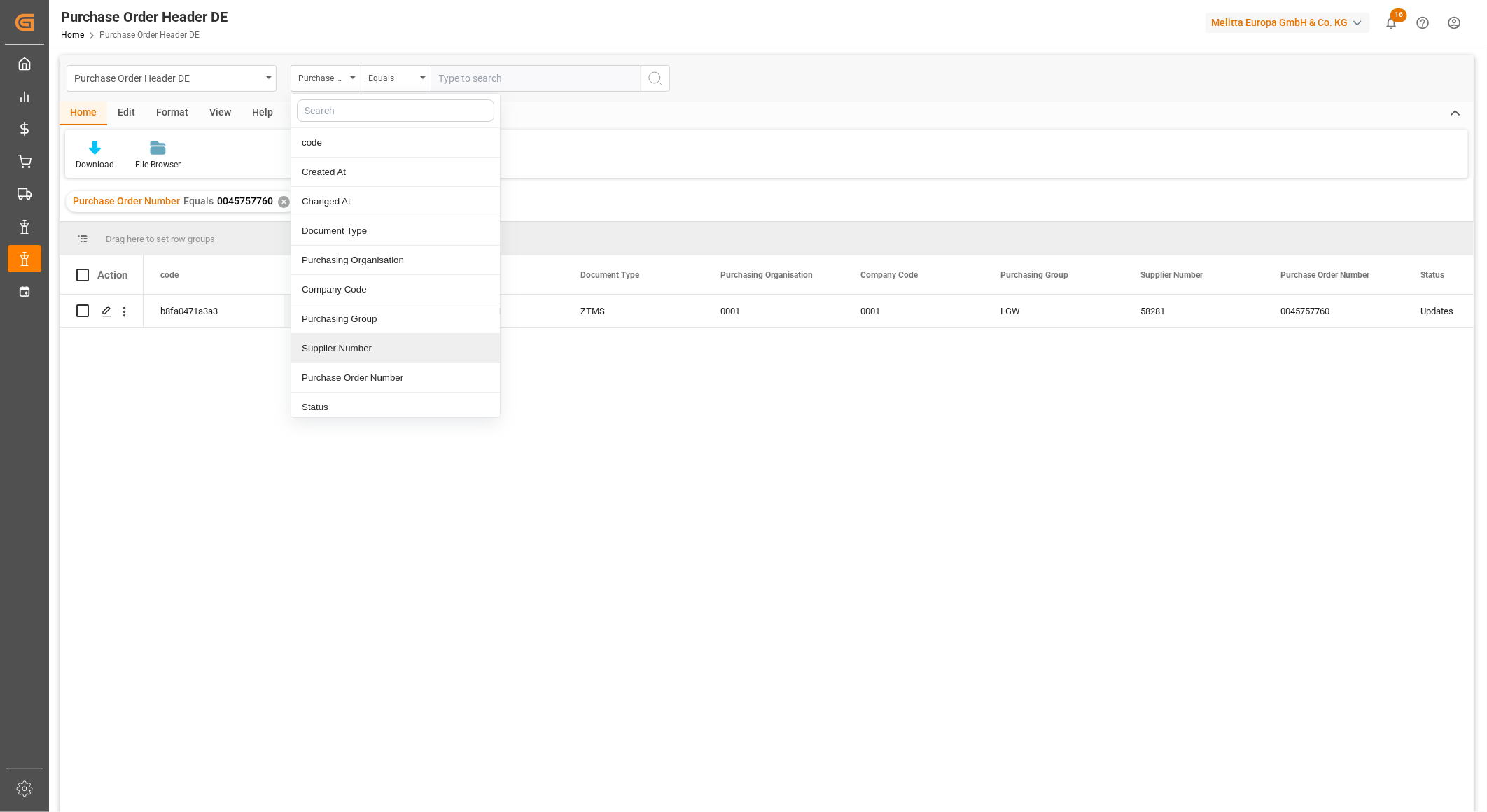
drag, startPoint x: 363, startPoint y: 352, endPoint x: 403, endPoint y: 240, distance: 118.9
click at [364, 352] on div "Supplier Number" at bounding box center [396, 348] width 208 height 30
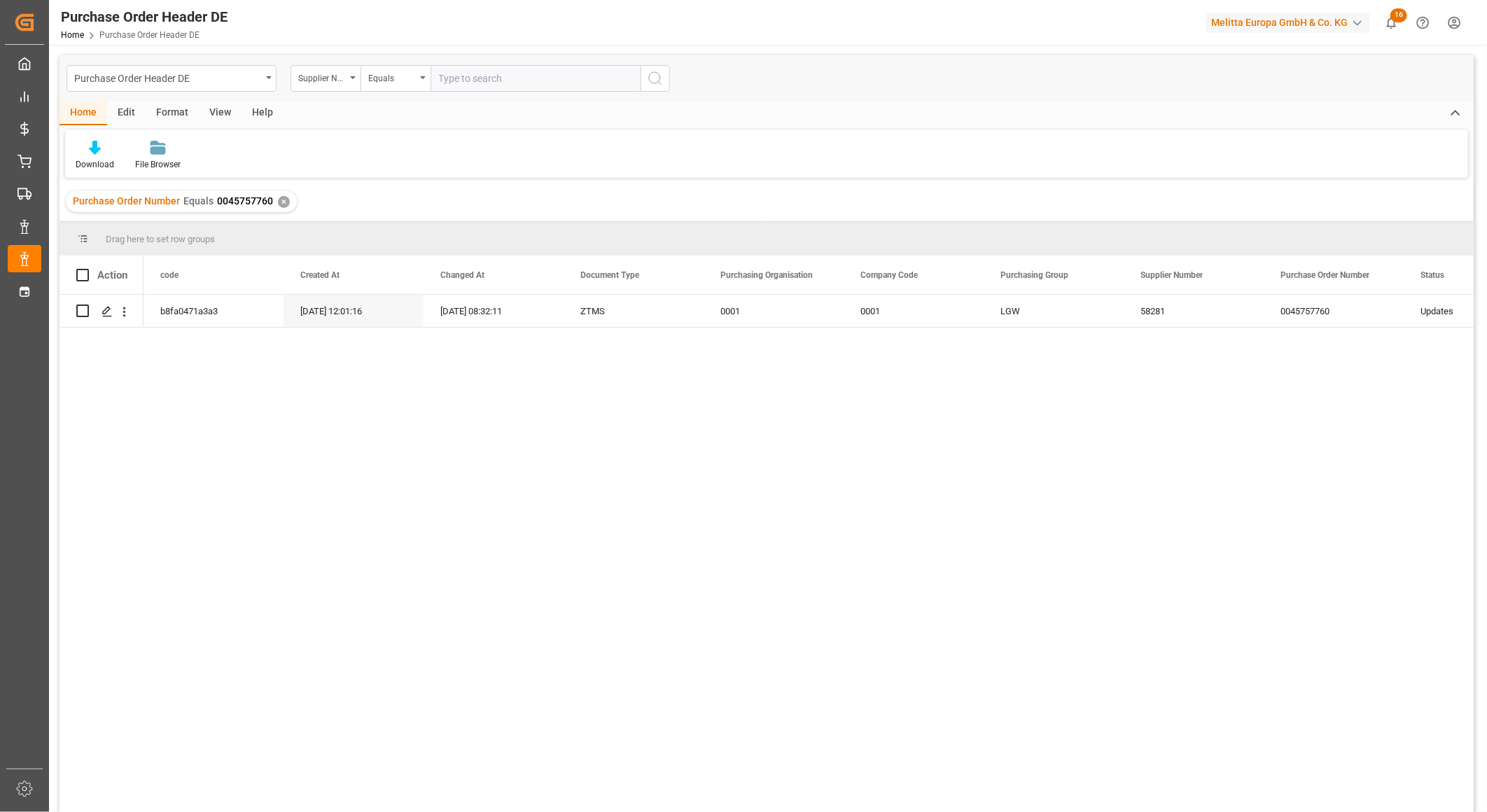
click at [486, 63] on div "Purchase Order Header DE Supplier Number Equals" at bounding box center [766, 78] width 1414 height 46
drag, startPoint x: 486, startPoint y: 63, endPoint x: 492, endPoint y: 75, distance: 13.4
click at [492, 75] on input "text" at bounding box center [536, 78] width 210 height 26
paste input "58281"
type input "58281"
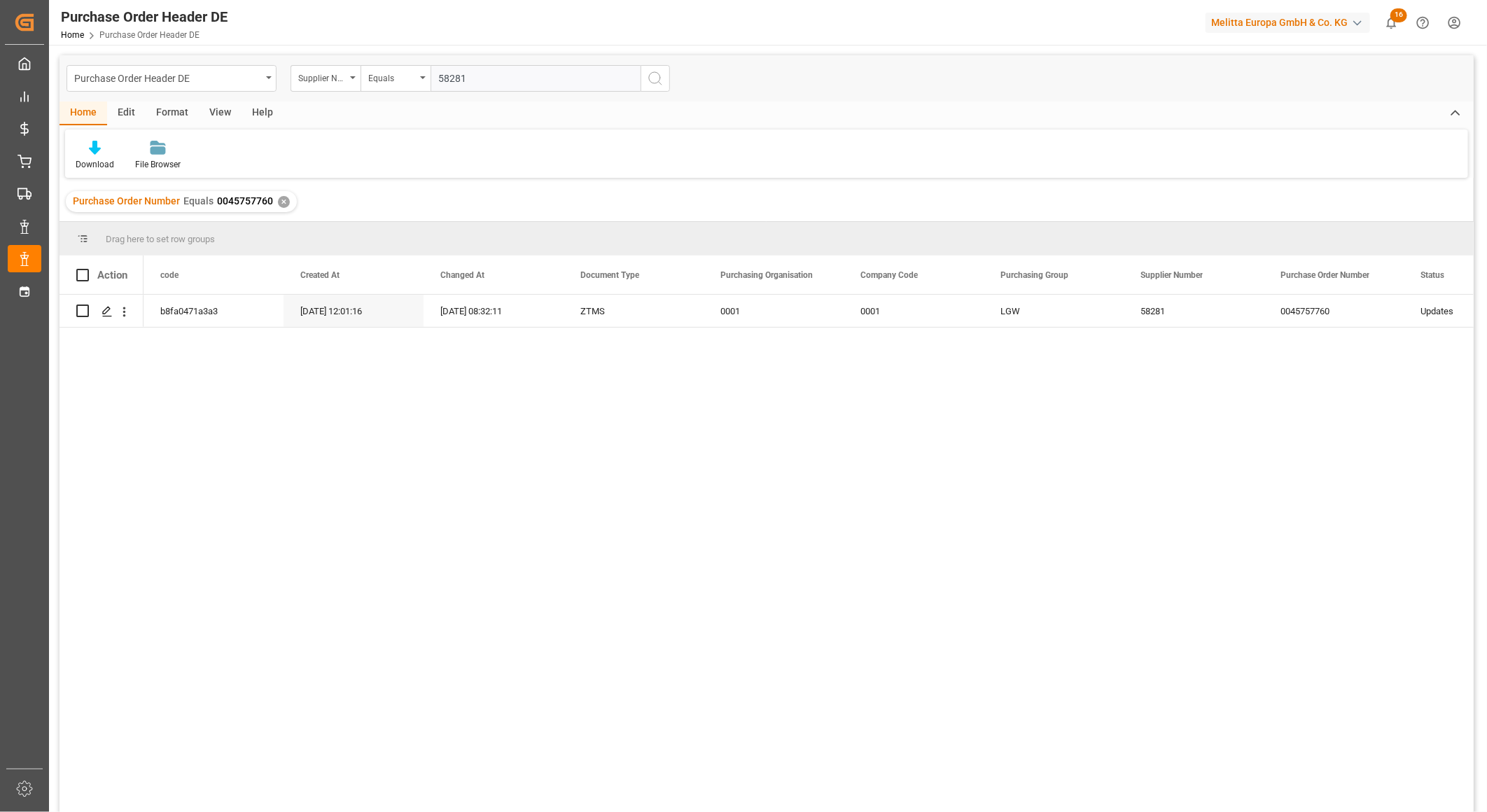
click at [660, 74] on icon "search button" at bounding box center [655, 78] width 17 height 17
click at [279, 203] on div "✕" at bounding box center [284, 202] width 12 height 12
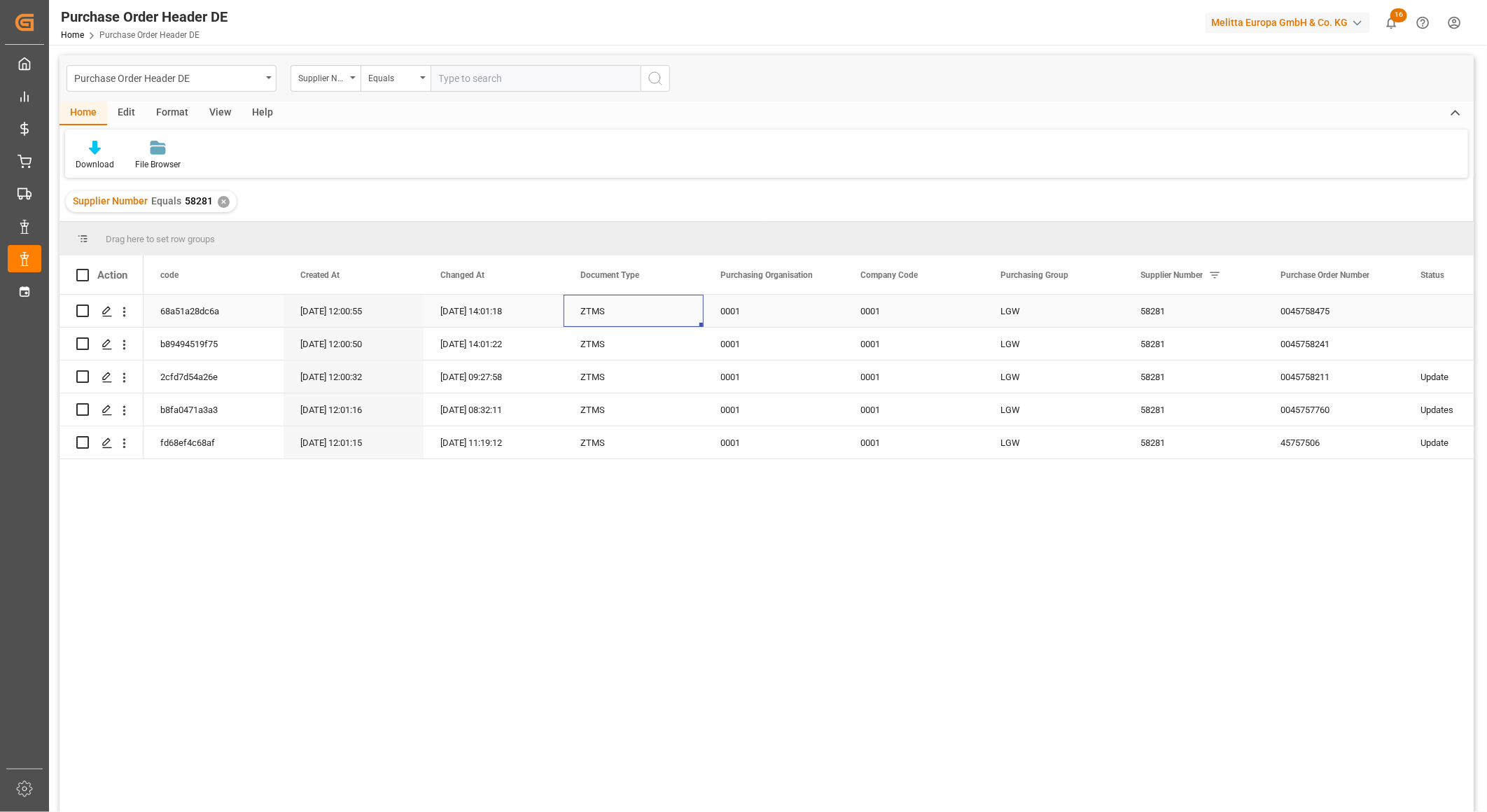
click at [653, 311] on div "ZTMS" at bounding box center [634, 311] width 140 height 32
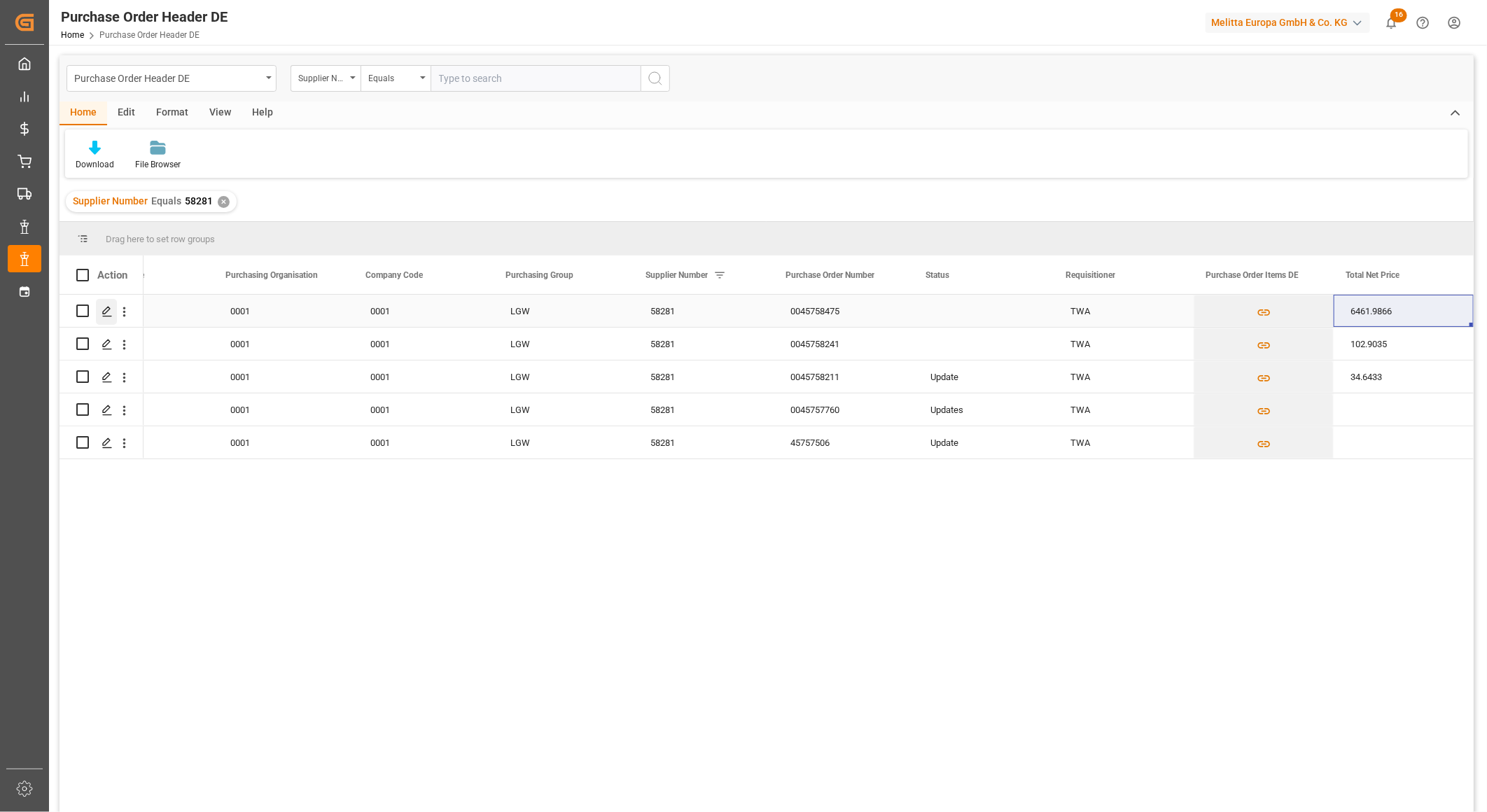
click at [105, 313] on polygon "Press SPACE to select this row." at bounding box center [106, 310] width 7 height 7
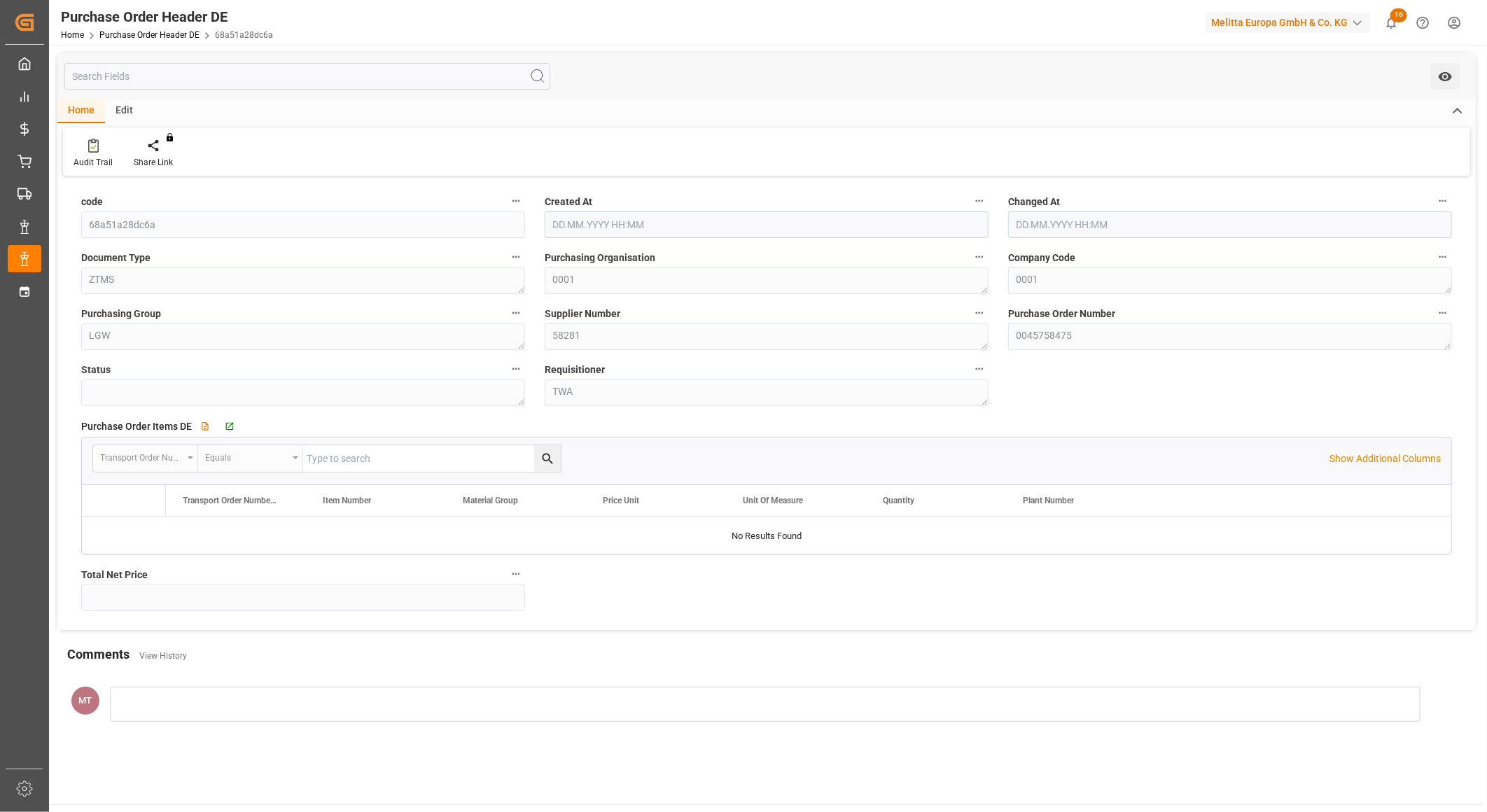
type input "6461.9866"
type input "08.09.2025 12:00"
